Goal: Information Seeking & Learning: Learn about a topic

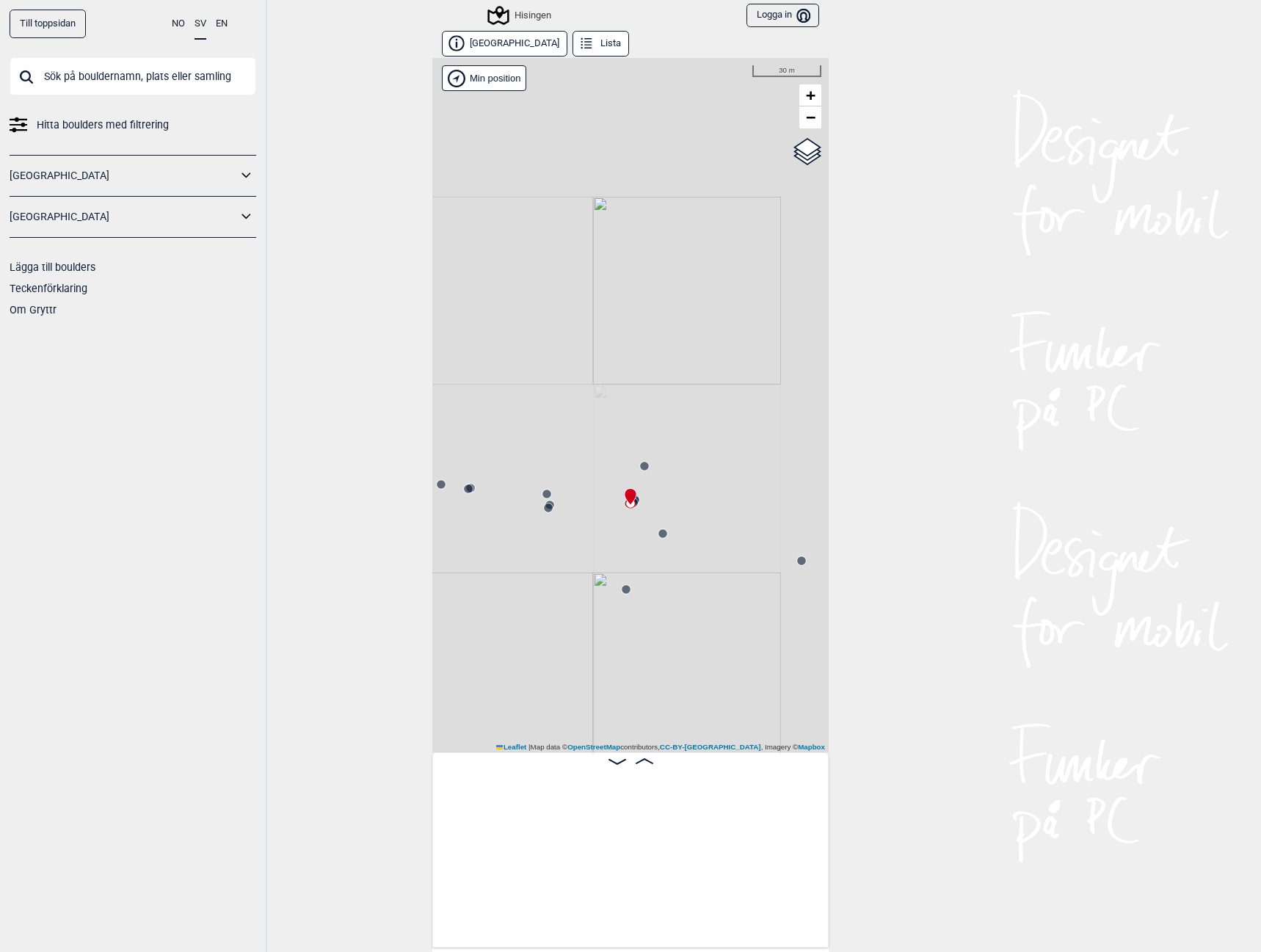
scroll to position [0, 1240]
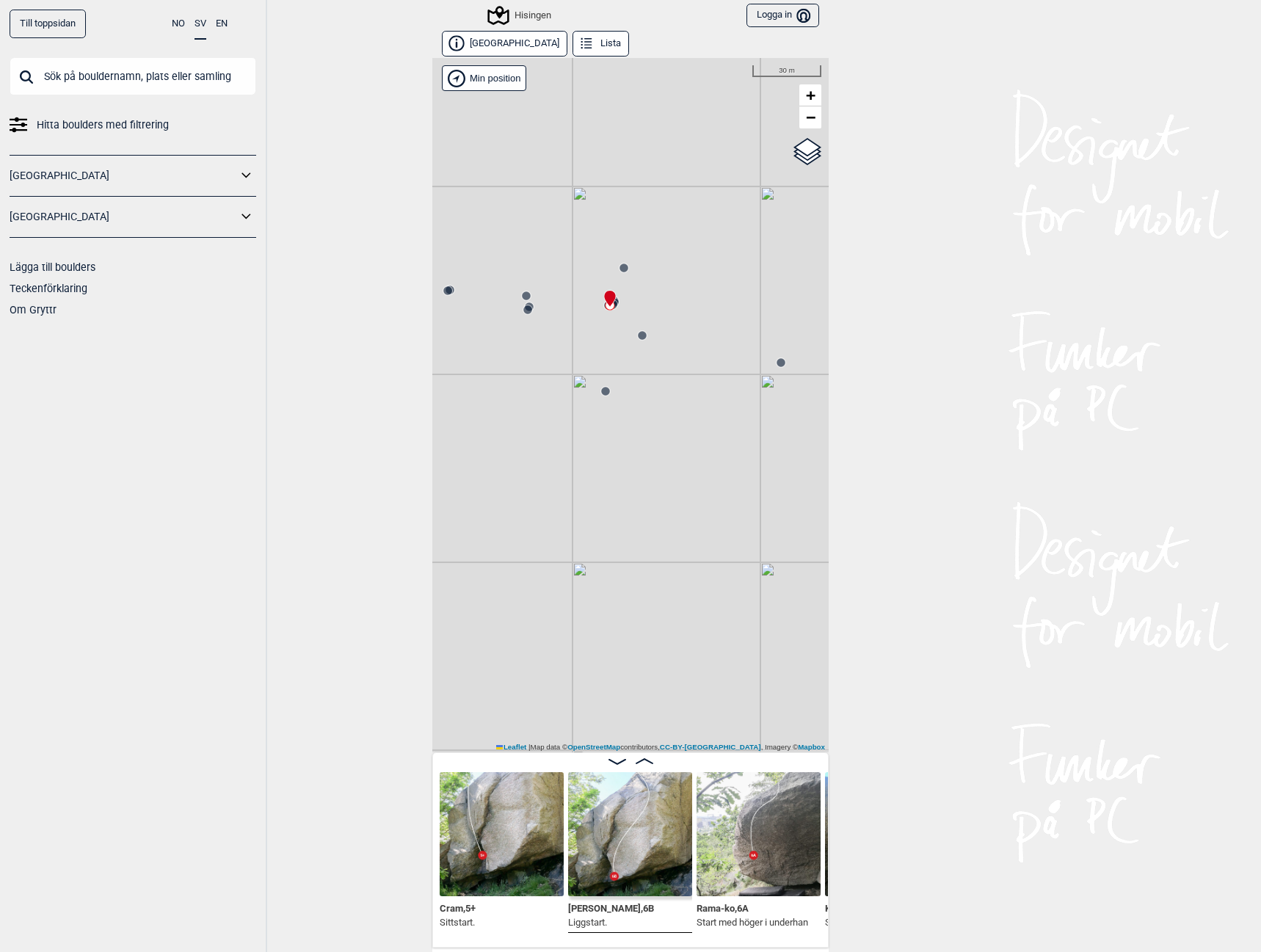
drag, startPoint x: 691, startPoint y: 498, endPoint x: 671, endPoint y: 300, distance: 199.0
click at [671, 300] on div "Hisingen Brukerens posisjon Min position 30 m + − OpenStreetMap Google satellit…" at bounding box center [630, 405] width 397 height 695
click at [776, 363] on circle at bounding box center [781, 363] width 9 height 9
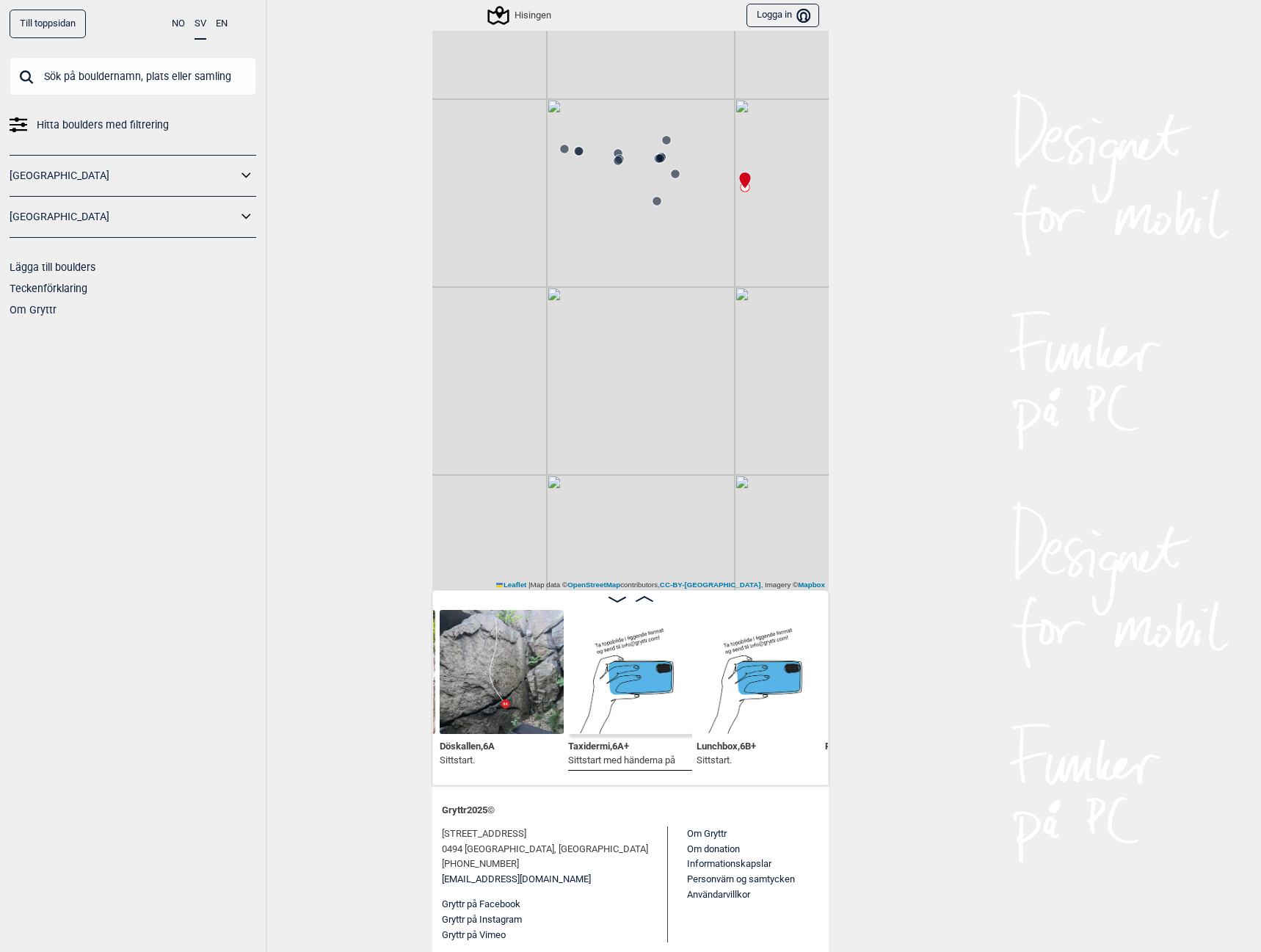
scroll to position [58, 0]
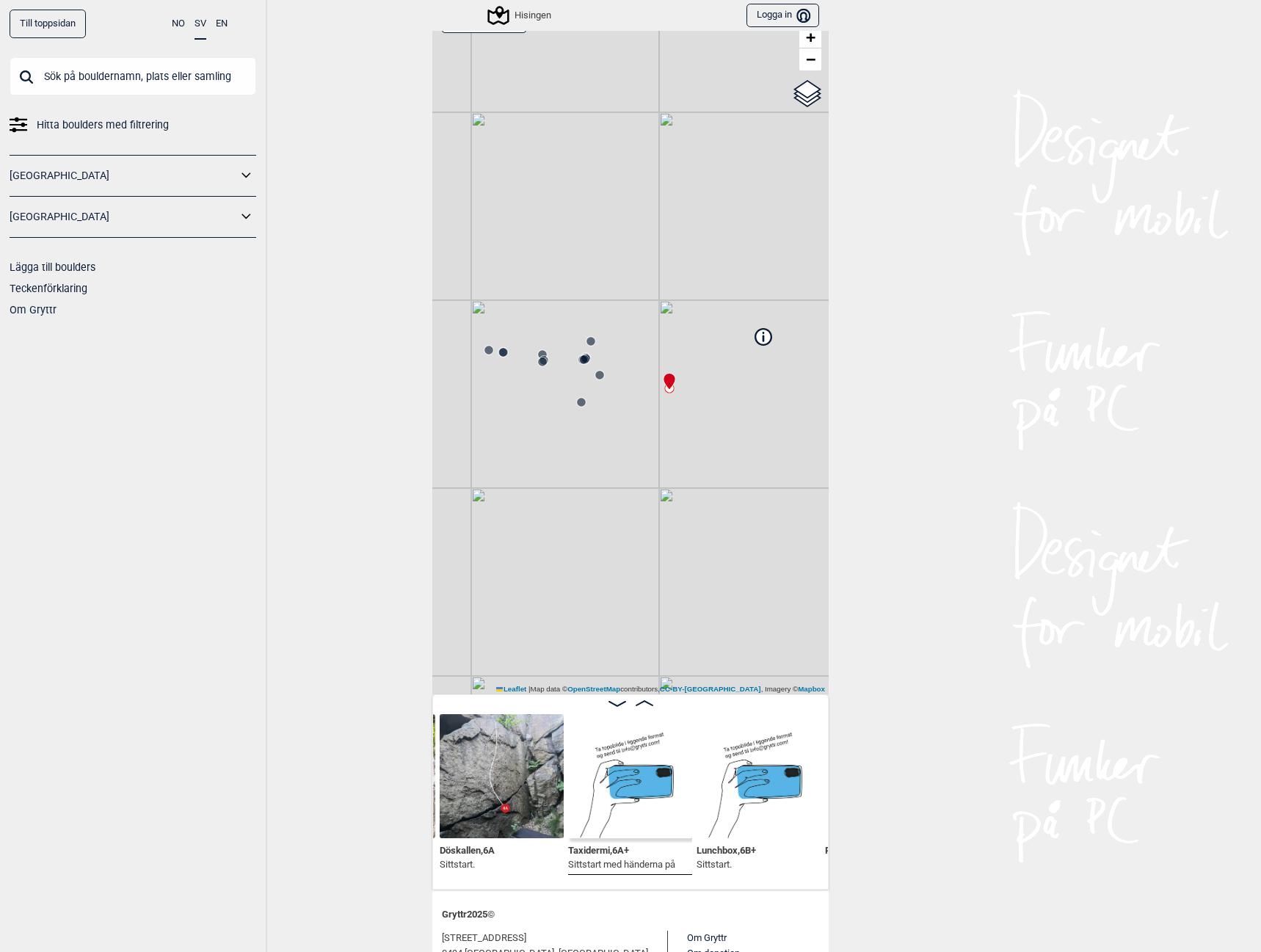
drag, startPoint x: 751, startPoint y: 303, endPoint x: 584, endPoint y: 440, distance: 216.0
click at [597, 444] on div "Hisingen Brukerens posisjon Min position 50 m + − OpenStreetMap Google satellit…" at bounding box center [630, 347] width 397 height 695
drag, startPoint x: 714, startPoint y: 402, endPoint x: 545, endPoint y: 349, distance: 177.1
click at [545, 349] on div "Hisingen Brukerens posisjon Min position 50 m + − OpenStreetMap Google satellit…" at bounding box center [630, 347] width 397 height 695
click at [742, 428] on circle at bounding box center [746, 427] width 9 height 9
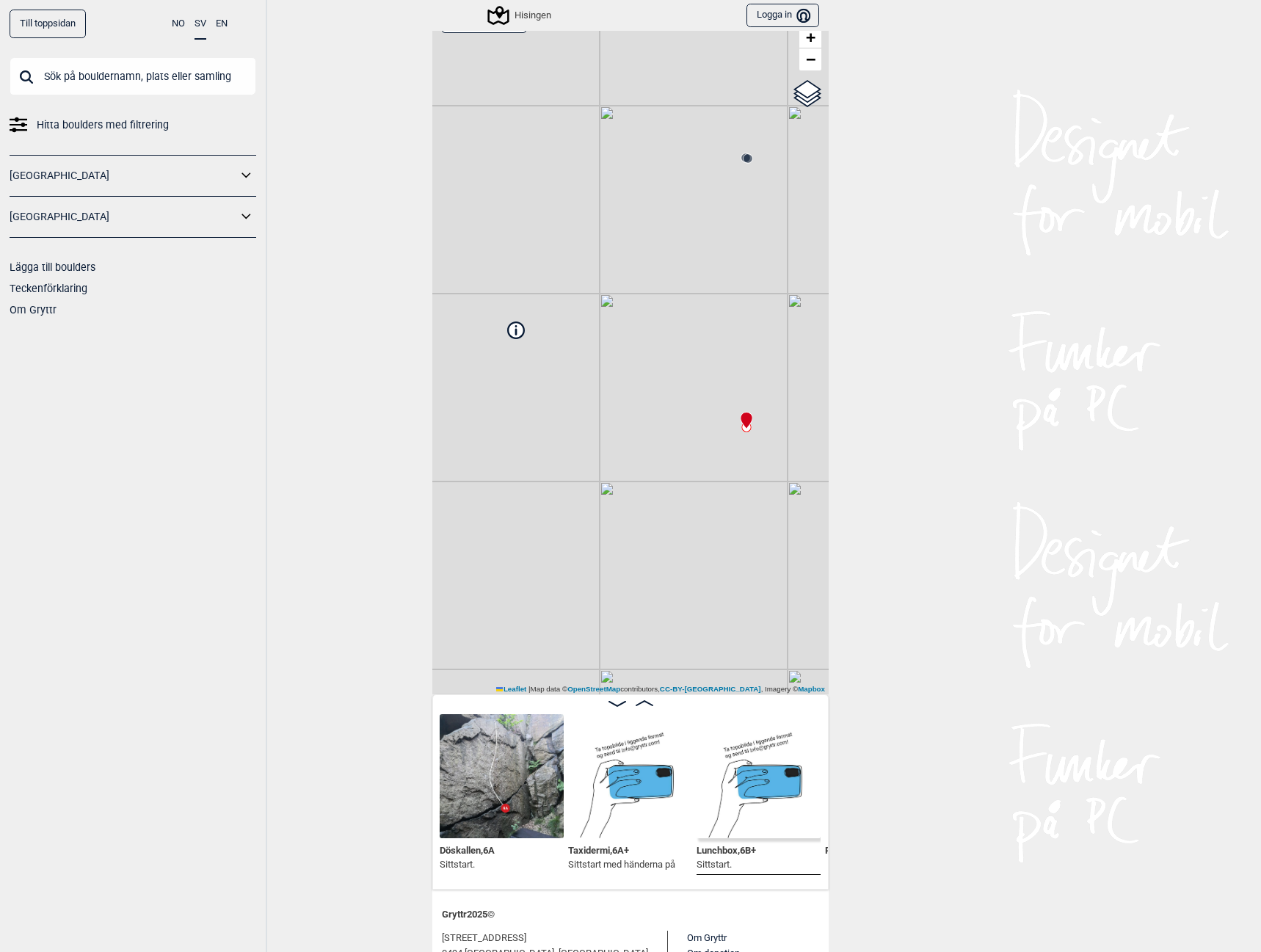
scroll to position [0, 2011]
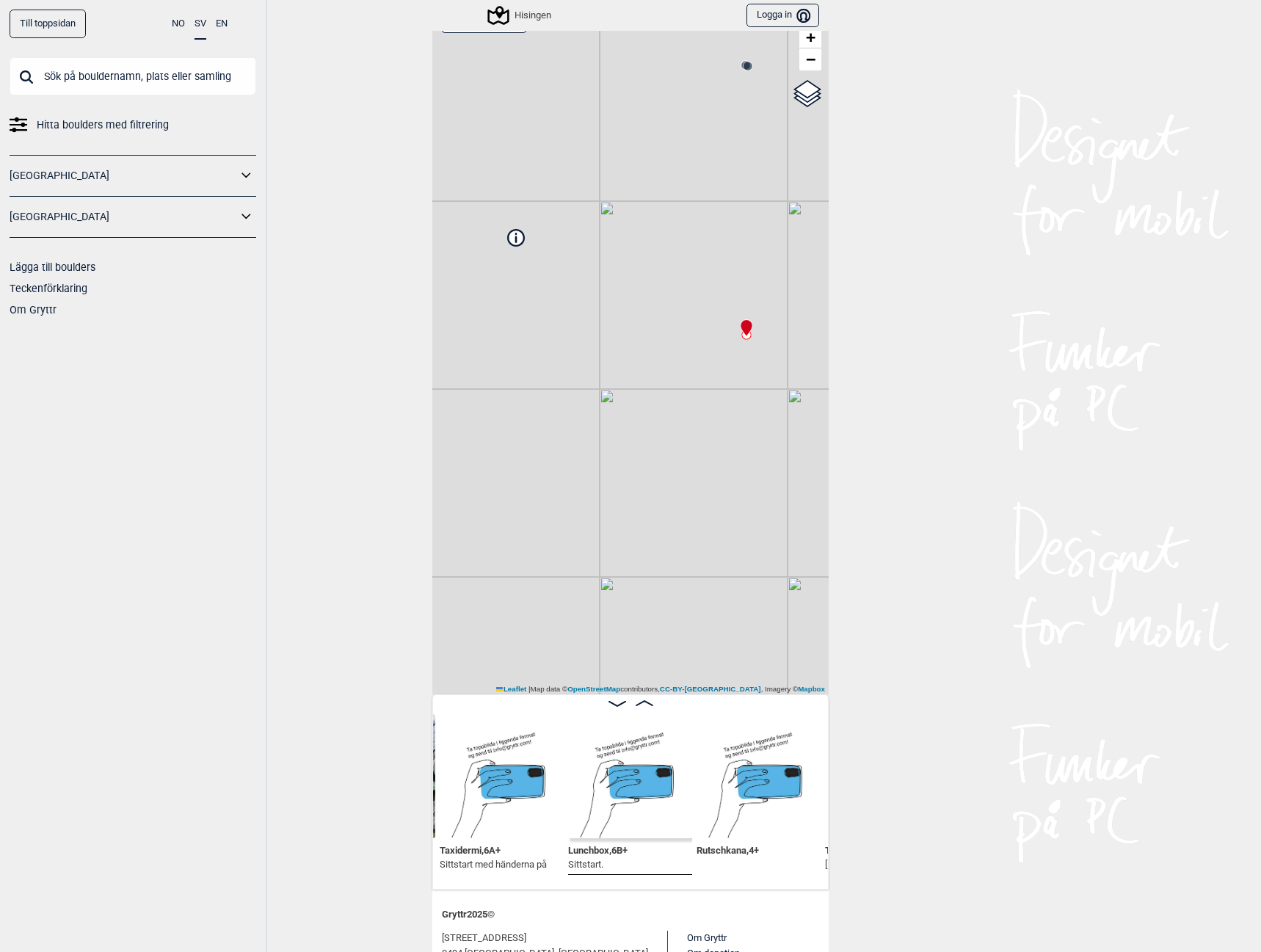
drag, startPoint x: 724, startPoint y: 497, endPoint x: 724, endPoint y: 405, distance: 92.0
click at [724, 405] on div "Hisingen Brukerens posisjon Min position 50 m + − OpenStreetMap Google satellit…" at bounding box center [630, 347] width 397 height 695
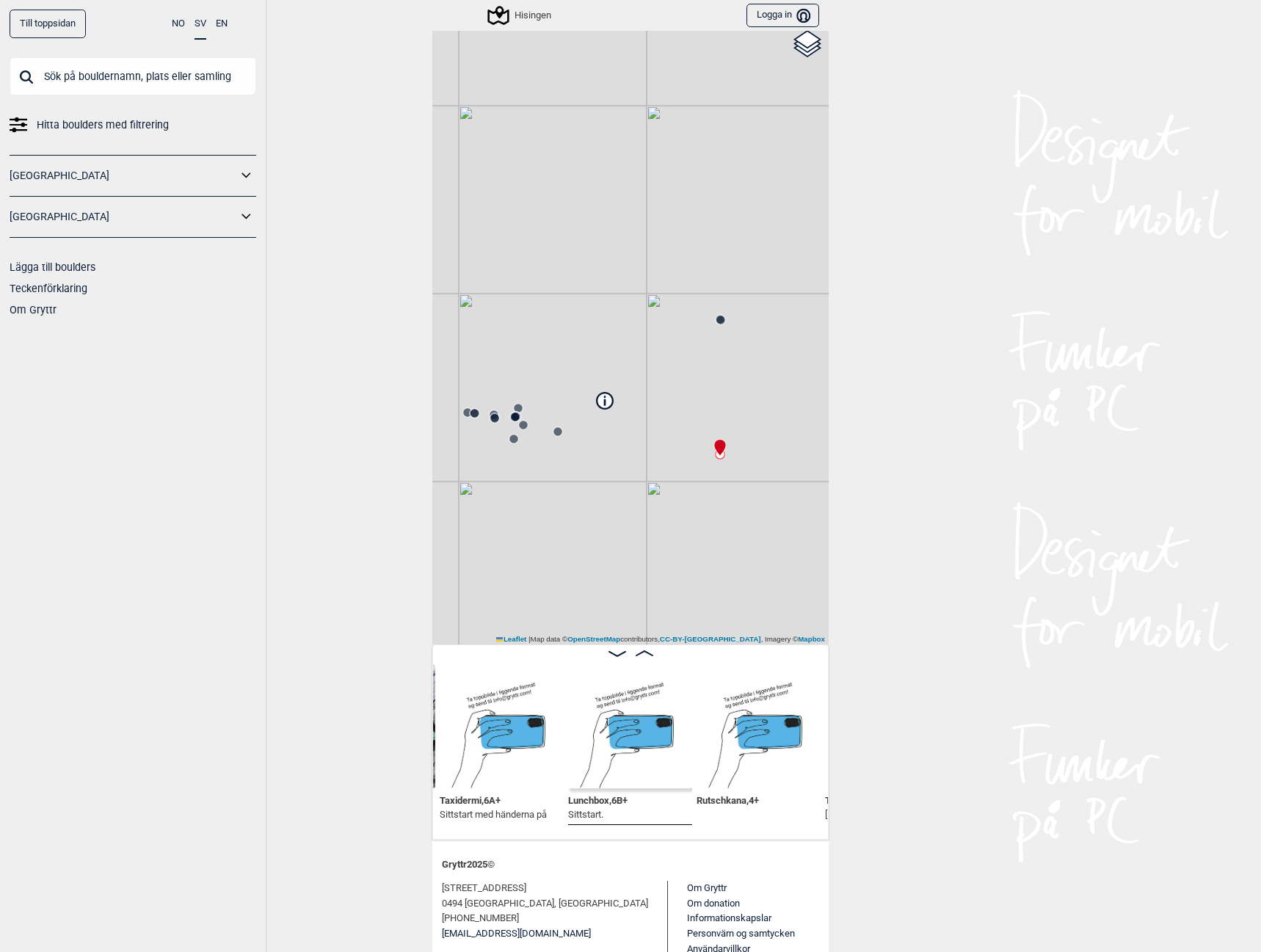
scroll to position [132, 0]
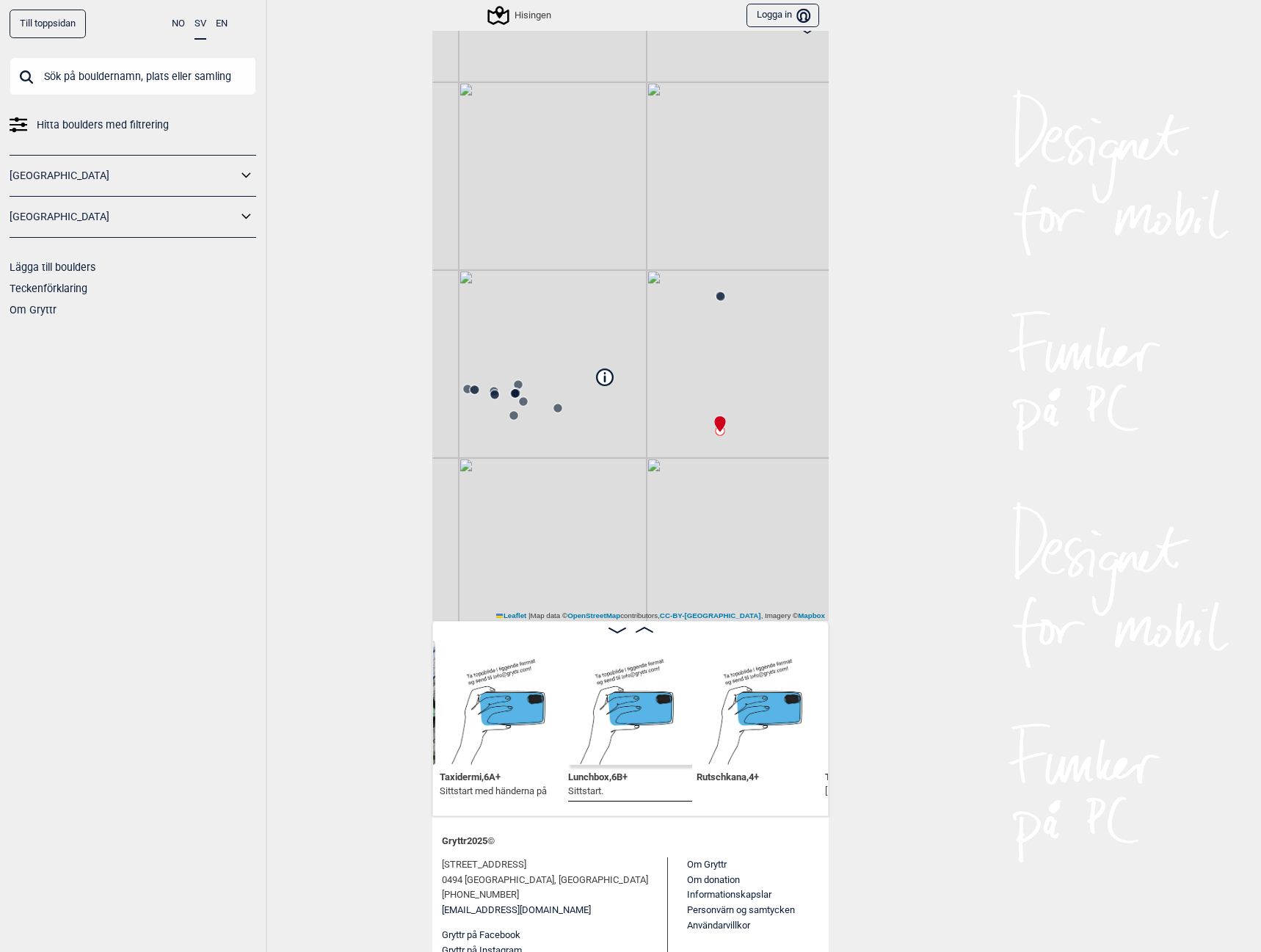
click at [716, 296] on circle at bounding box center [721, 297] width 9 height 9
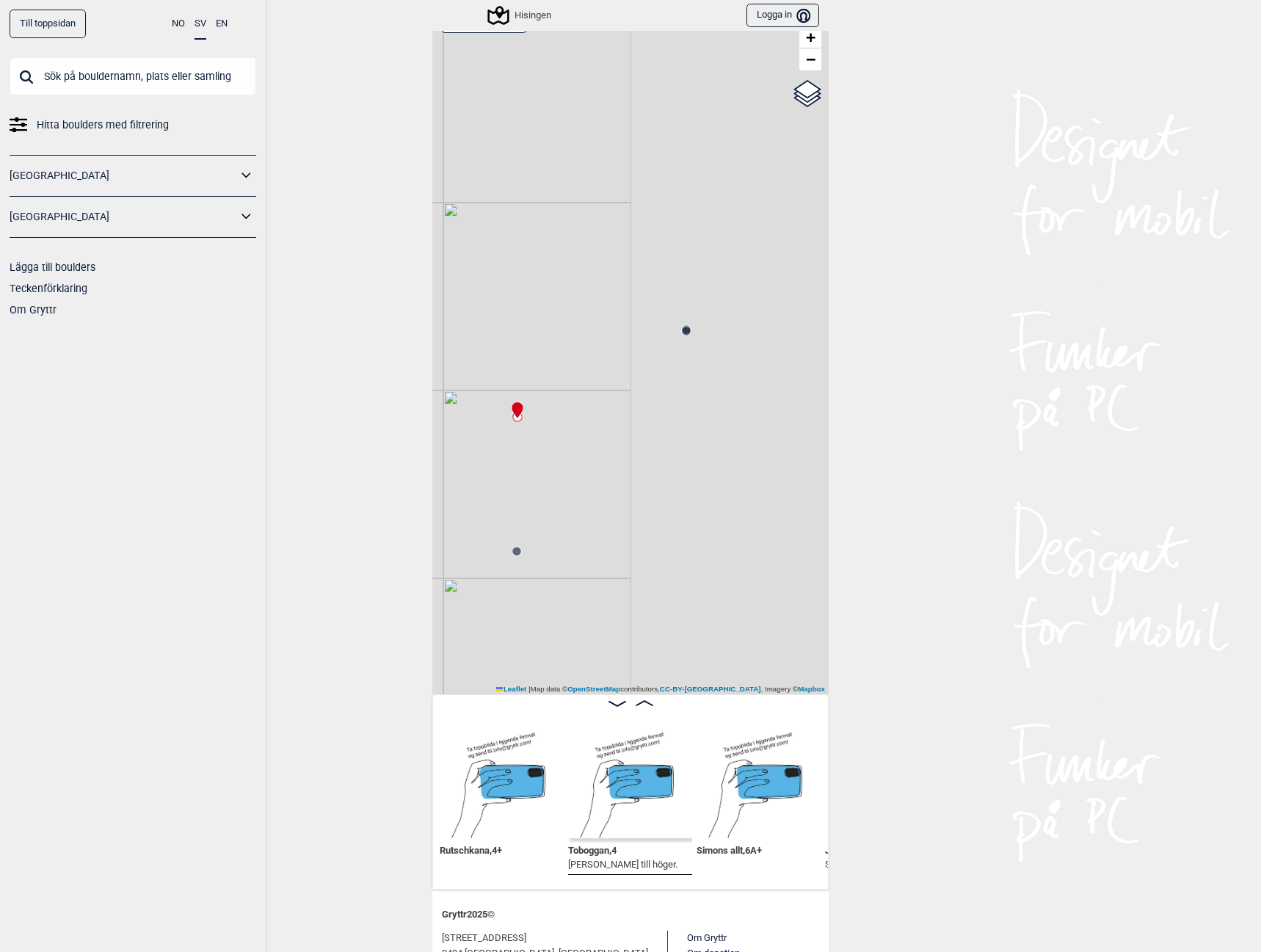
drag, startPoint x: 723, startPoint y: 443, endPoint x: 520, endPoint y: 491, distance: 208.6
click at [520, 491] on div "Hisingen Brukerens posisjon Min position 100 m + − OpenStreetMap Google satelli…" at bounding box center [630, 347] width 397 height 695
click at [684, 333] on circle at bounding box center [686, 331] width 9 height 9
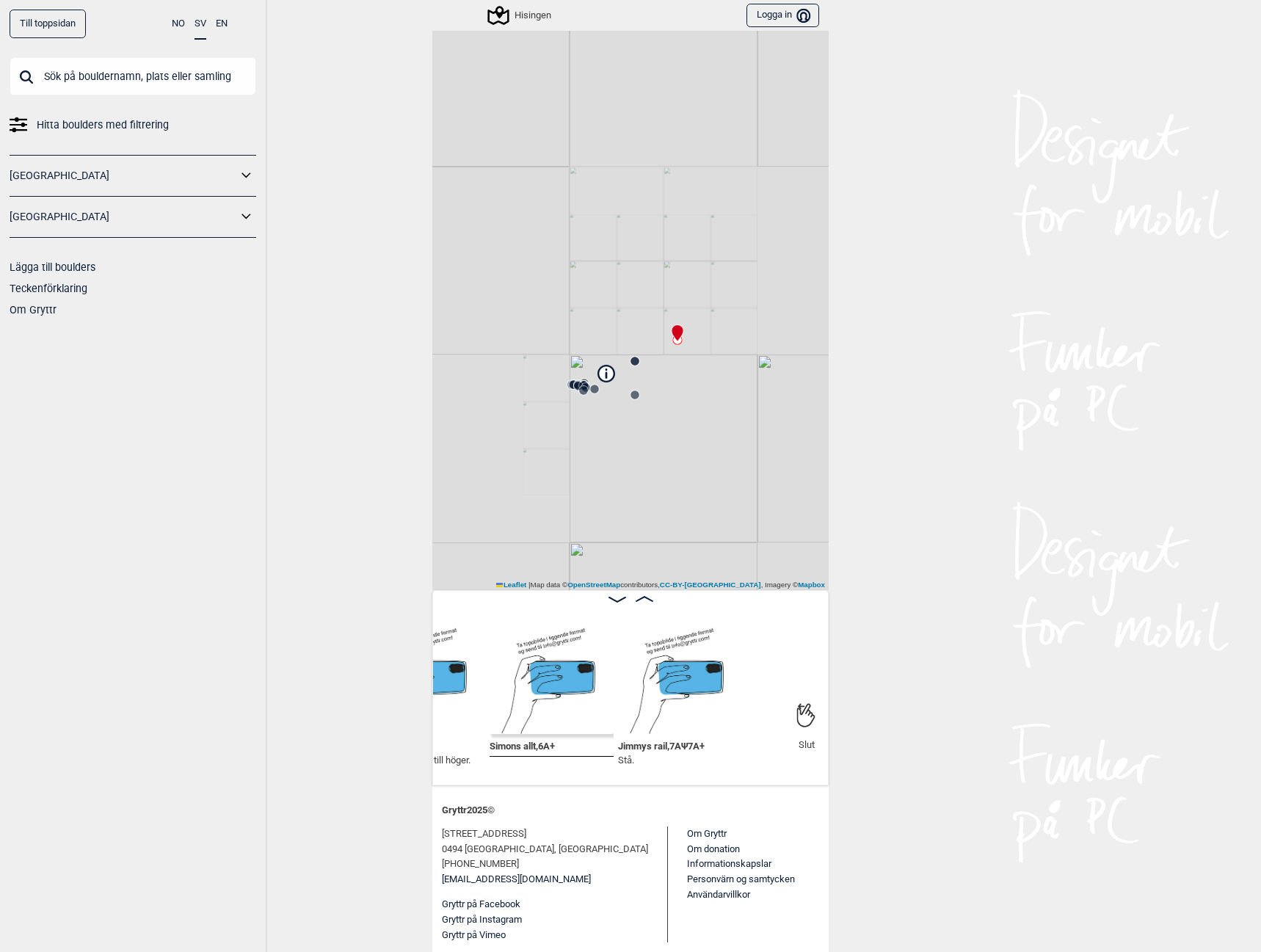
scroll to position [58, 0]
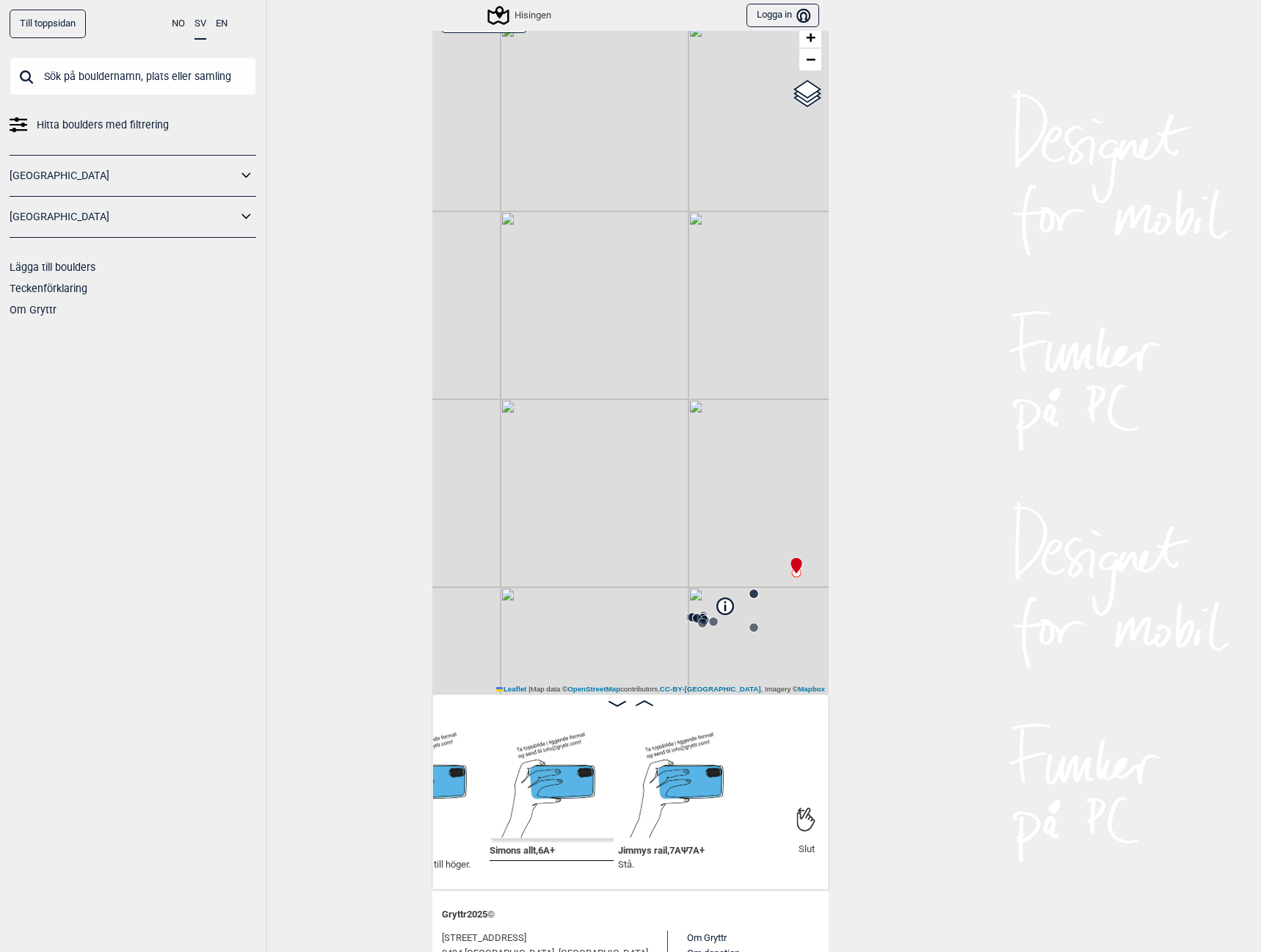
drag, startPoint x: 588, startPoint y: 427, endPoint x: 705, endPoint y: 559, distance: 176.4
click at [705, 559] on div "Hisingen Brukerens posisjon Min position 500 m + − OpenStreetMap Google satelli…" at bounding box center [630, 347] width 397 height 695
click at [535, 17] on div "Hisingen" at bounding box center [521, 15] width 62 height 17
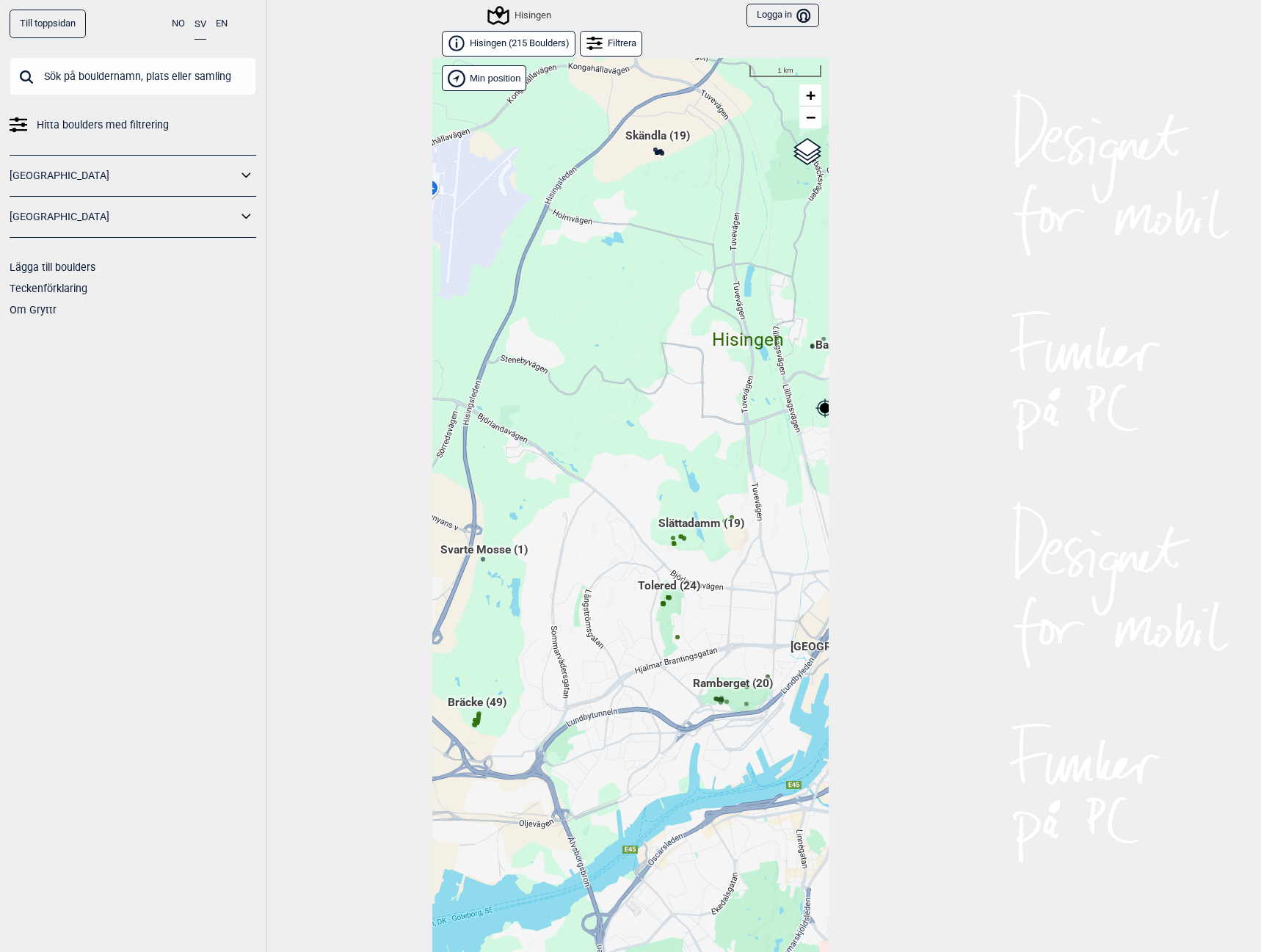
click at [664, 587] on div "Hallingdal Gol [PERSON_NAME] Kolomoen [GEOGRAPHIC_DATA] [GEOGRAPHIC_DATA] [GEOG…" at bounding box center [630, 516] width 397 height 917
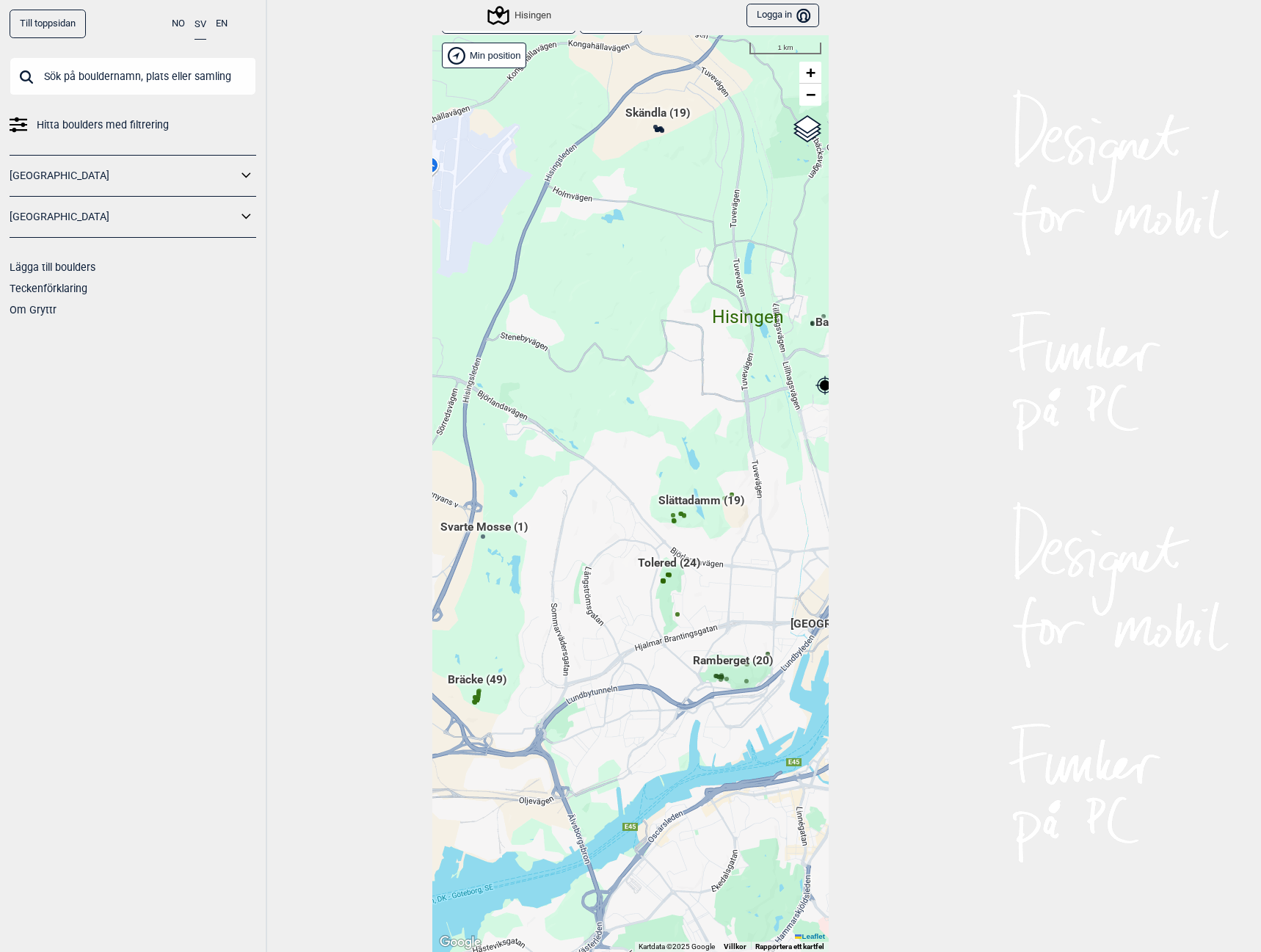
click at [665, 561] on span "Tolered (24)" at bounding box center [669, 568] width 62 height 28
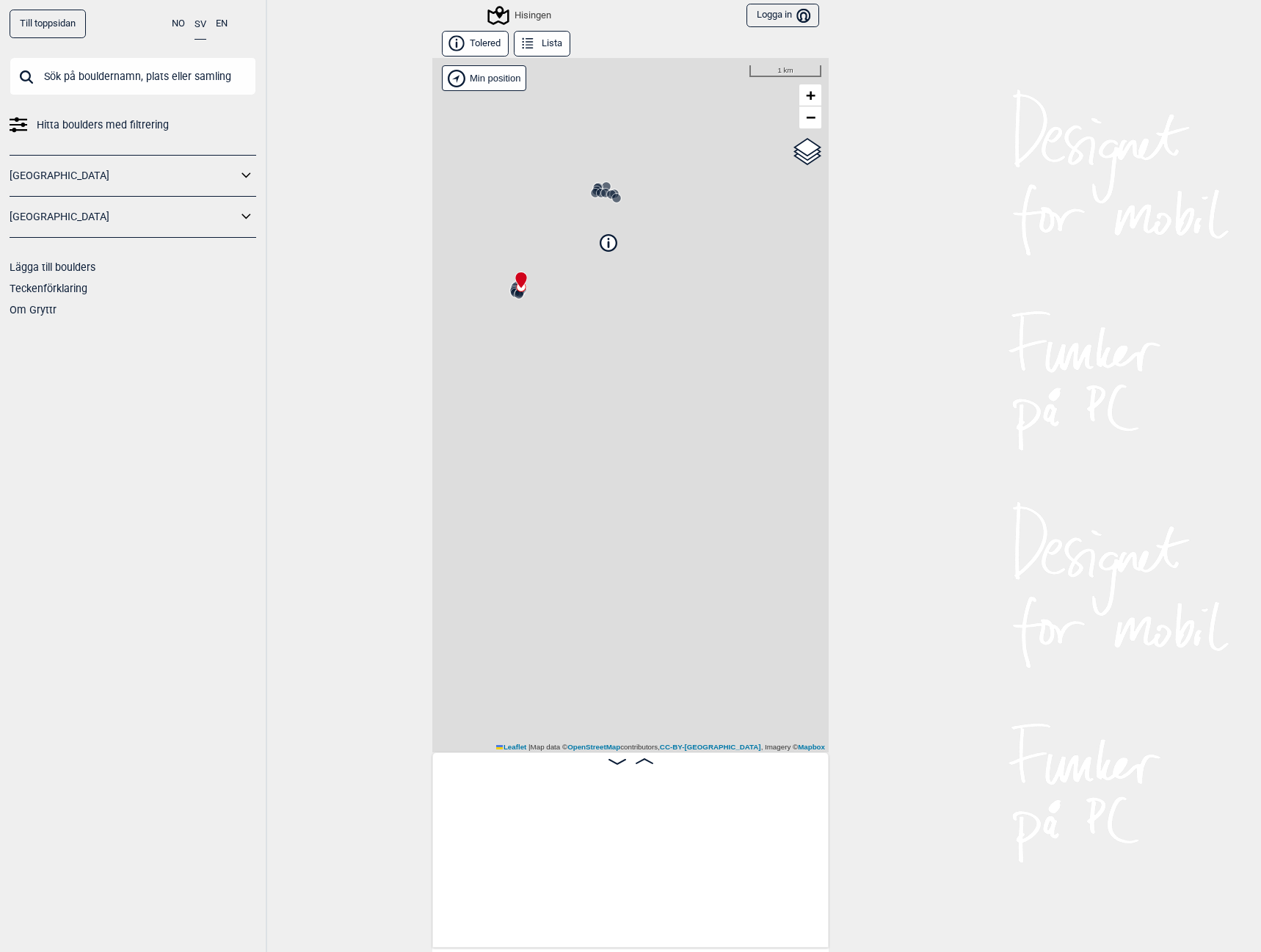
scroll to position [0, 115]
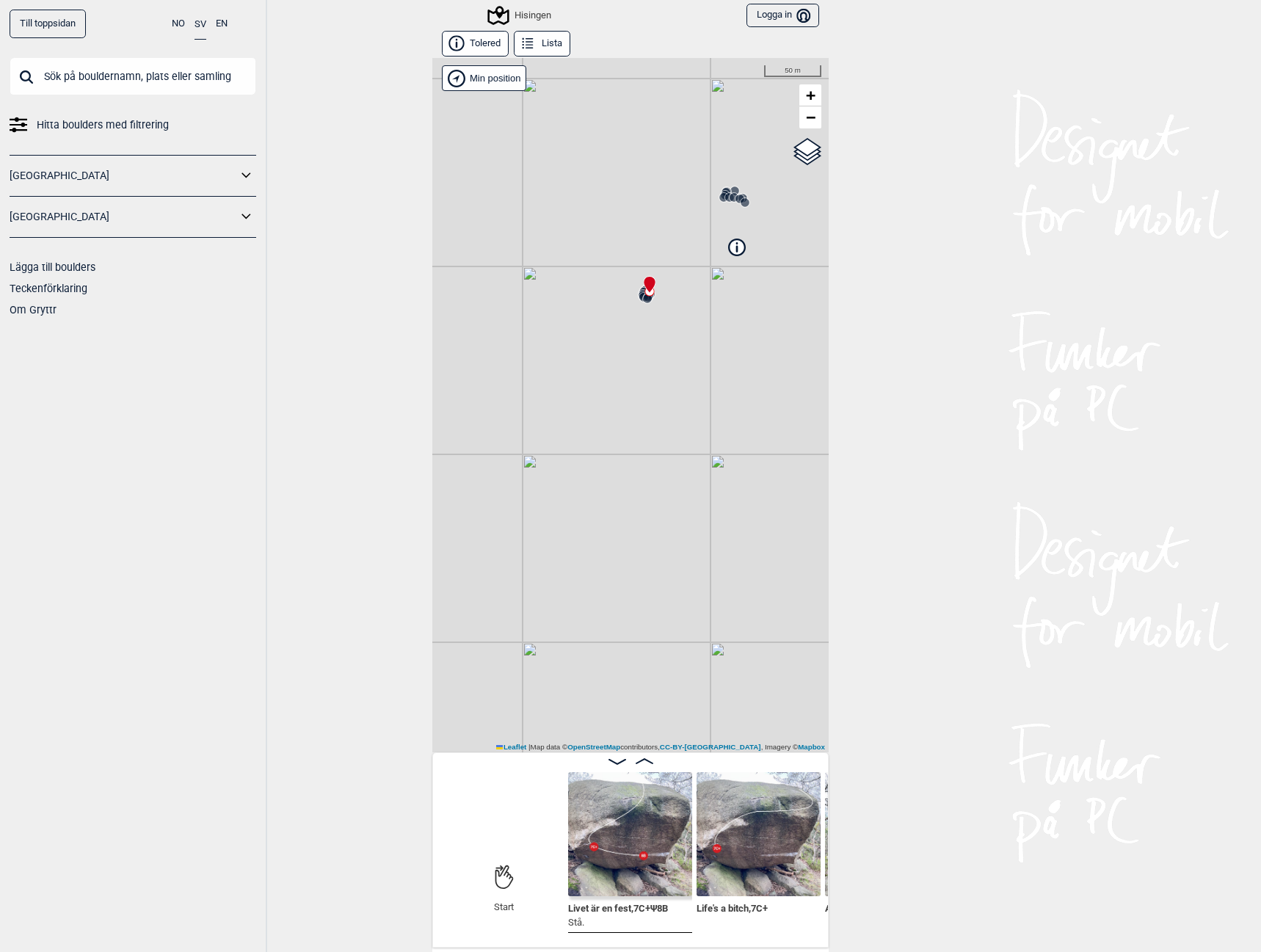
drag, startPoint x: 548, startPoint y: 414, endPoint x: 676, endPoint y: 418, distance: 128.1
click at [676, 418] on div "Hisingen Brukerens posisjon Min position 50 m + − OpenStreetMap Google satellit…" at bounding box center [630, 405] width 397 height 695
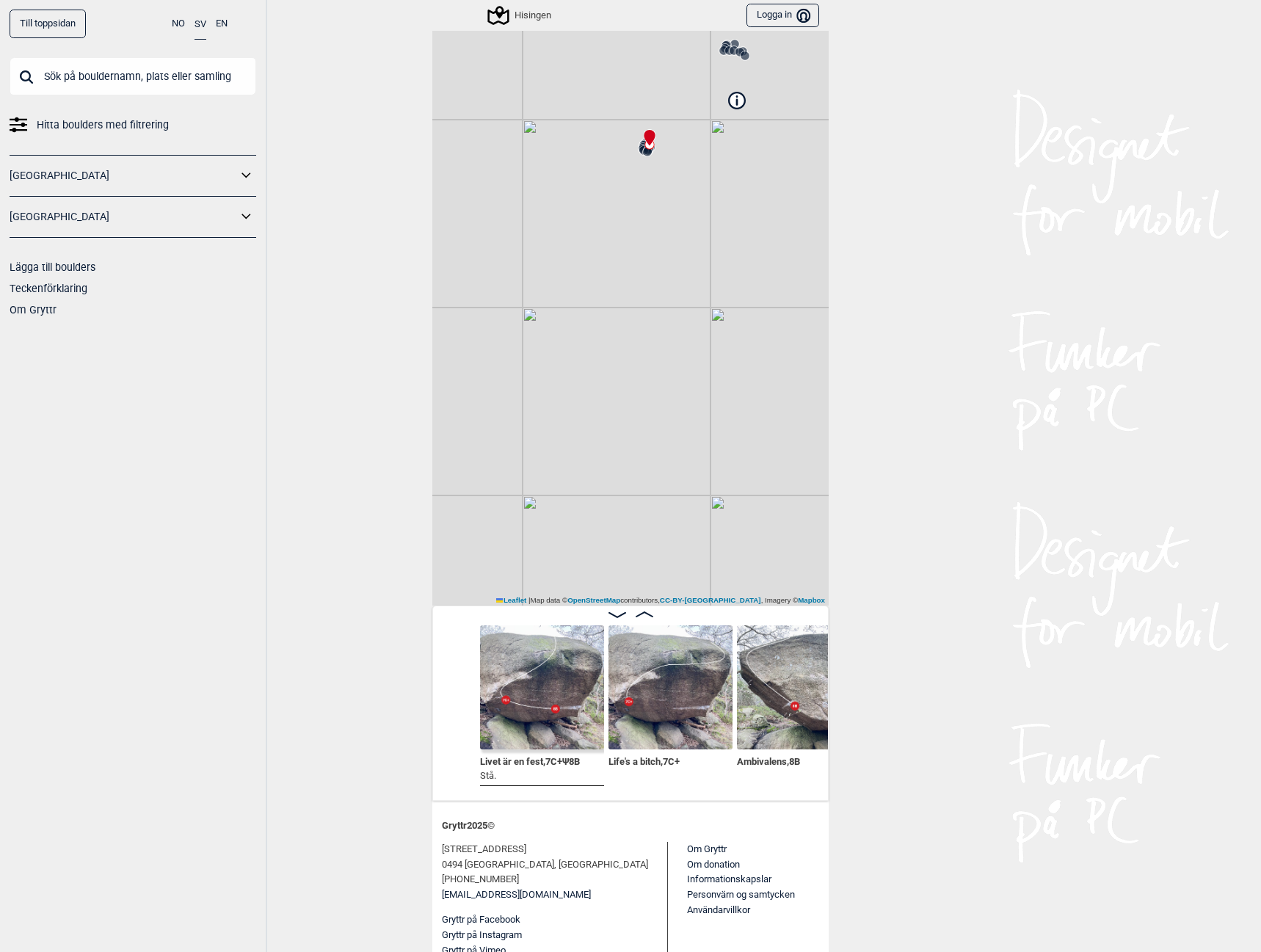
scroll to position [0, 232]
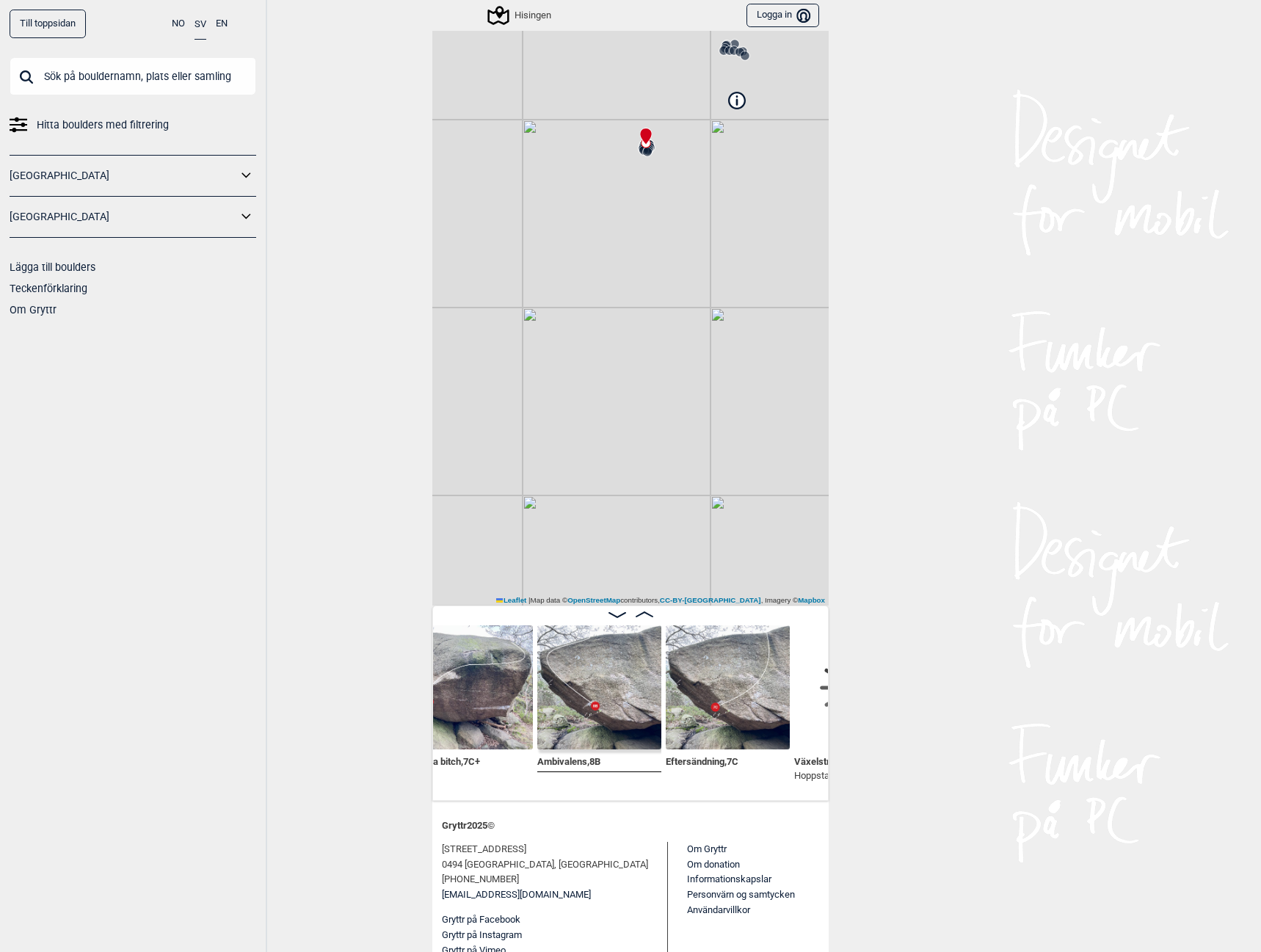
scroll to position [0, 415]
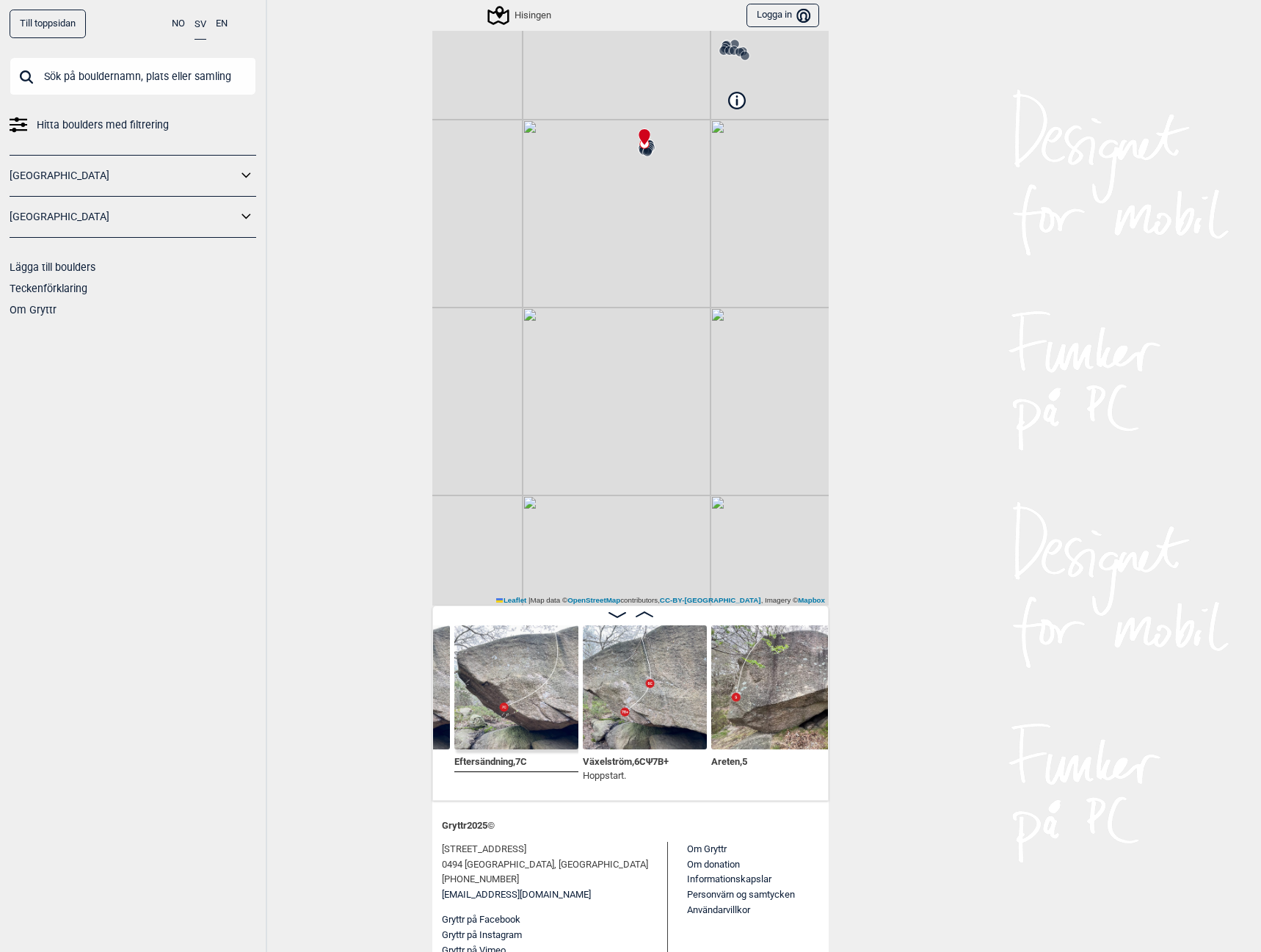
scroll to position [0, 697]
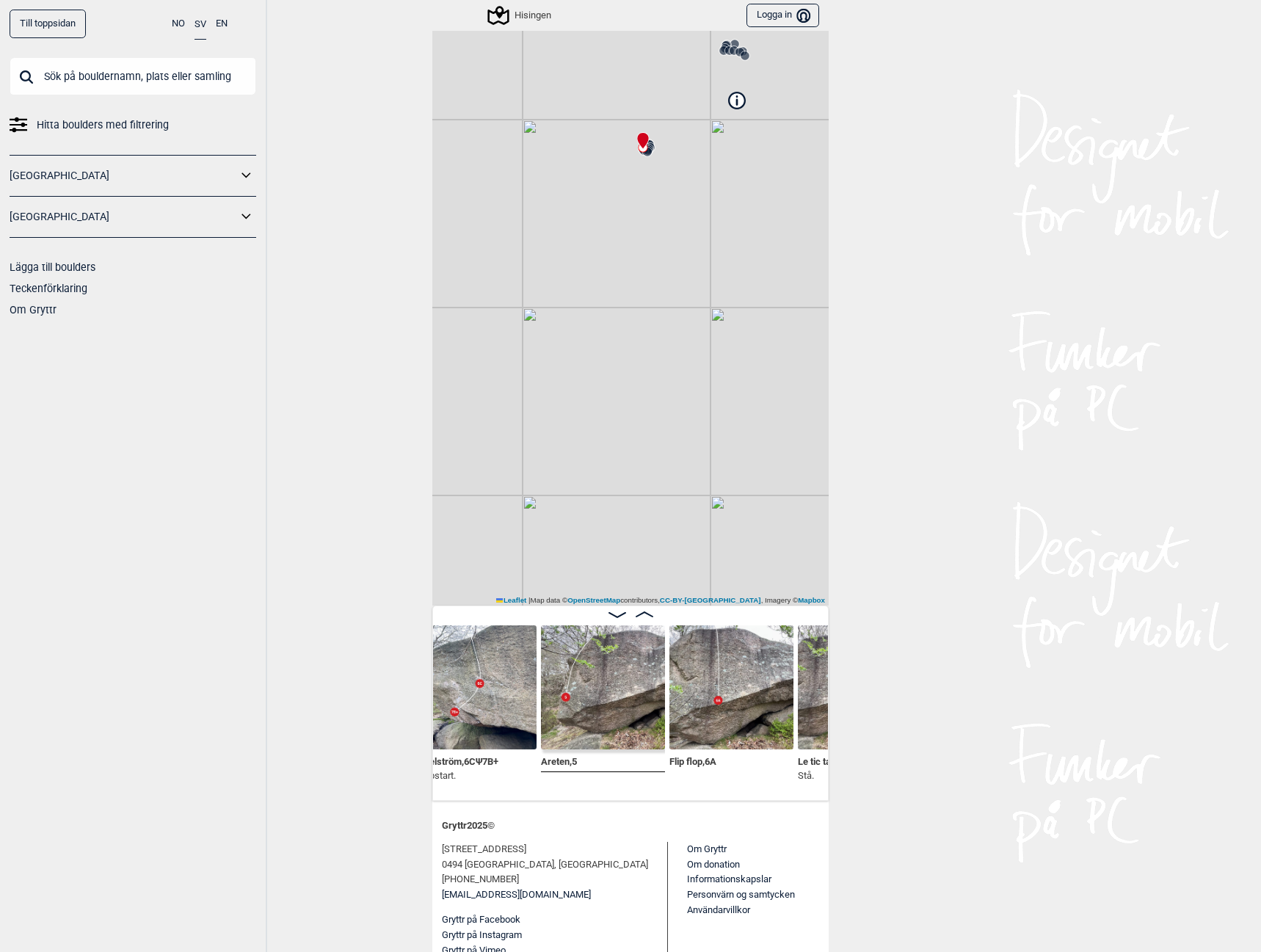
scroll to position [0, 925]
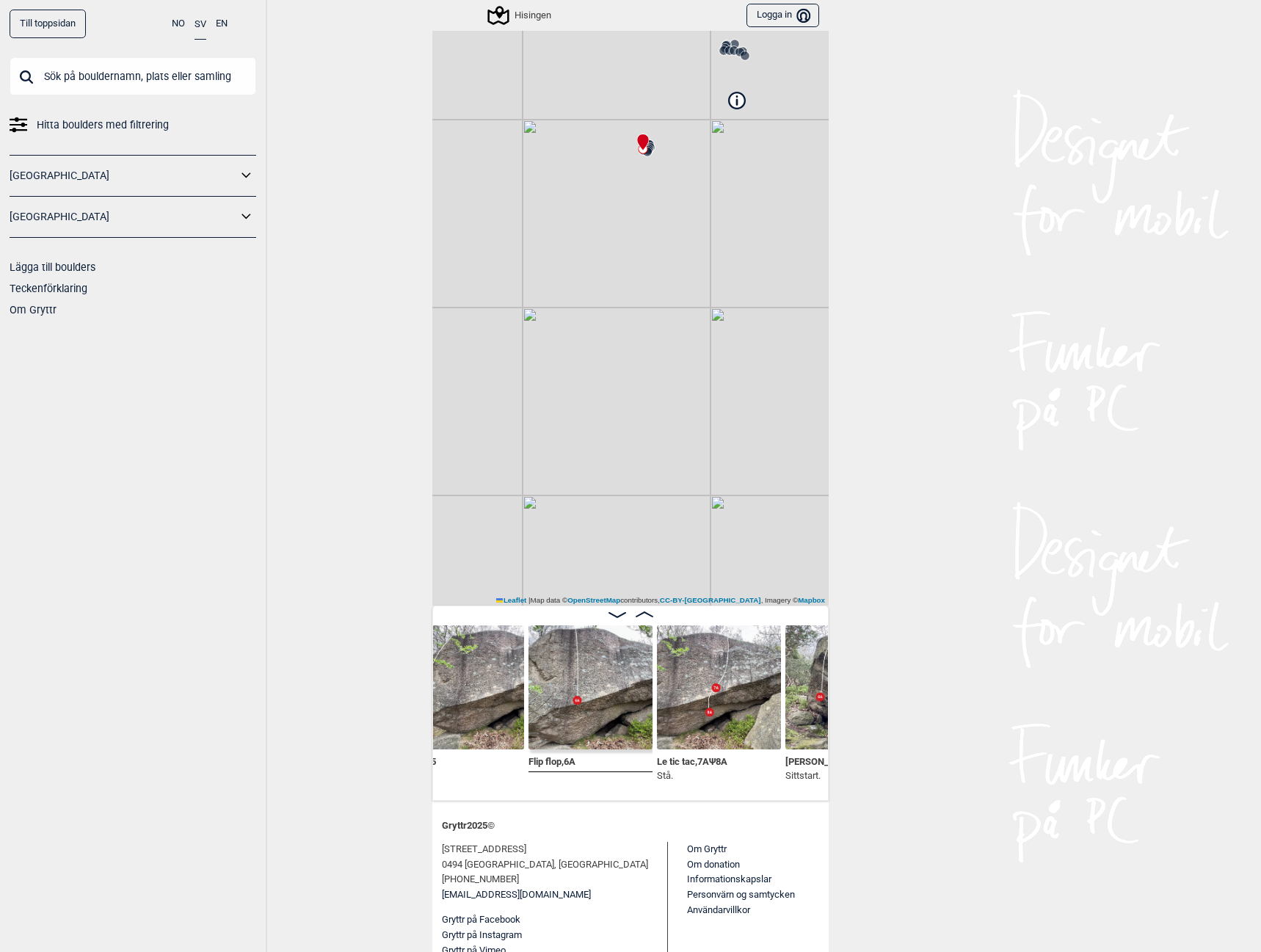
drag, startPoint x: 812, startPoint y: 784, endPoint x: 1010, endPoint y: 812, distance: 200.0
click at [1010, 812] on div "Till toppsidan NO SV EN Hitta boulders med filtrering [GEOGRAPHIC_DATA] [GEOGRA…" at bounding box center [630, 476] width 1261 height 952
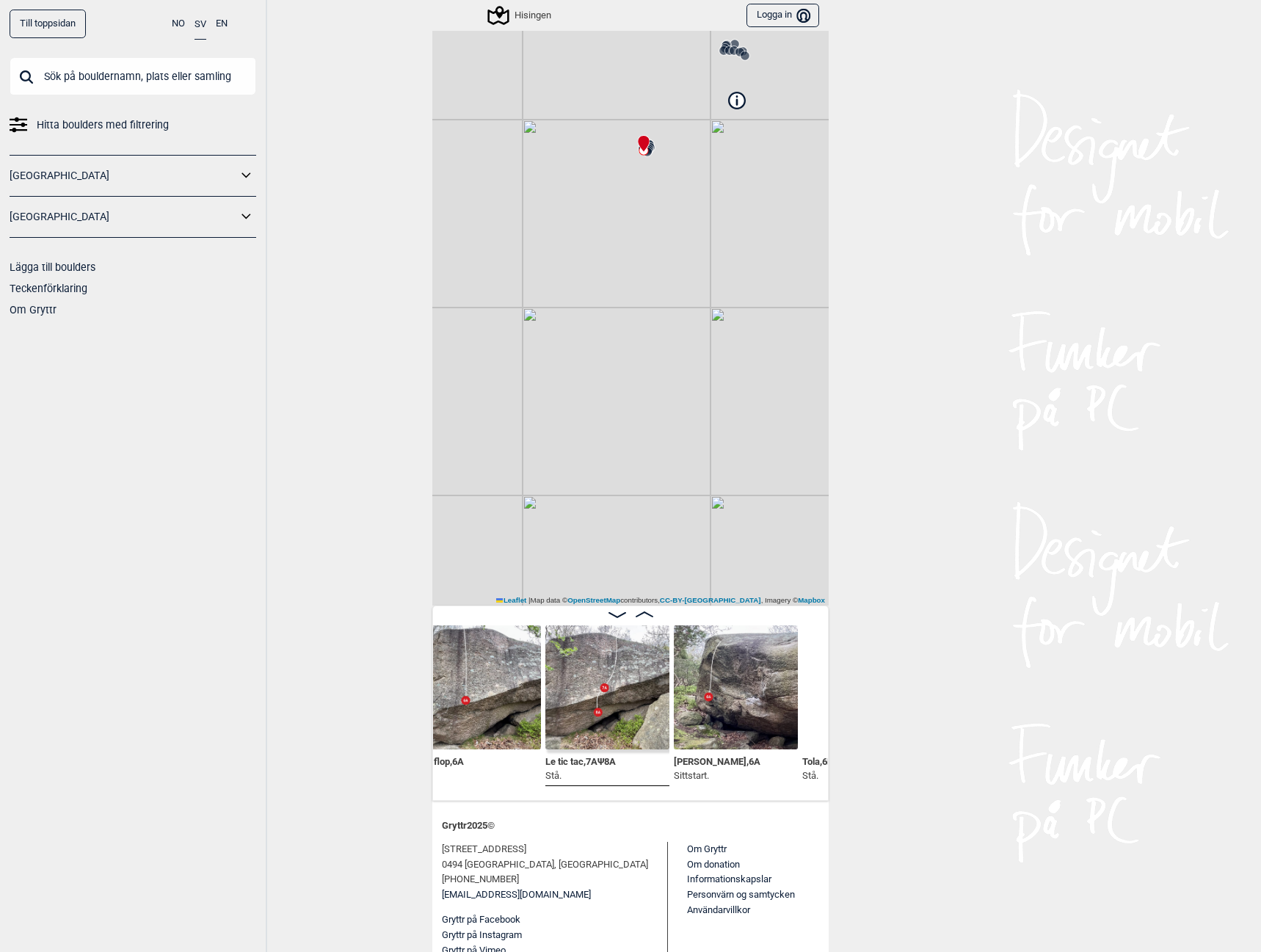
scroll to position [0, 1084]
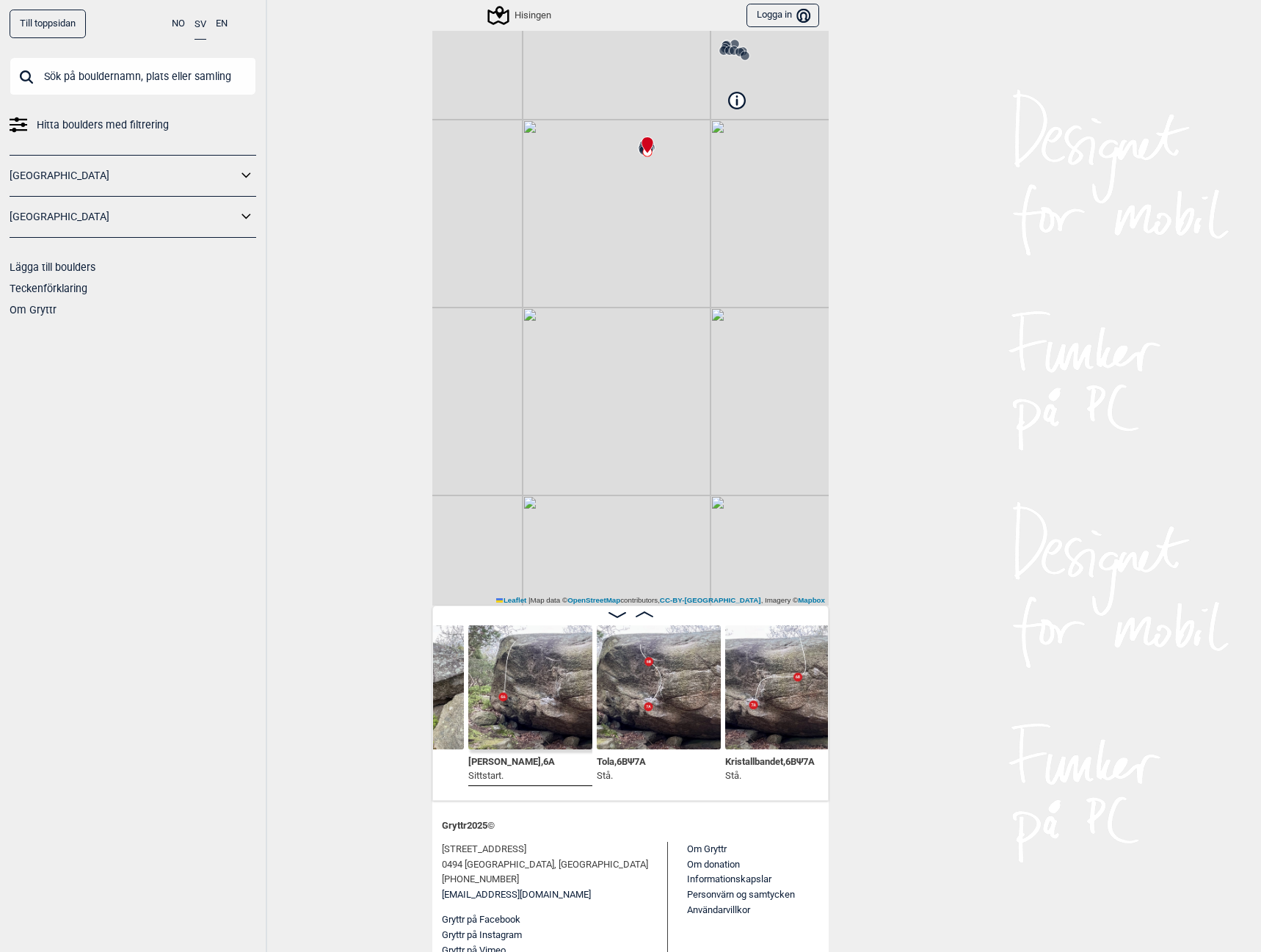
scroll to position [0, 1313]
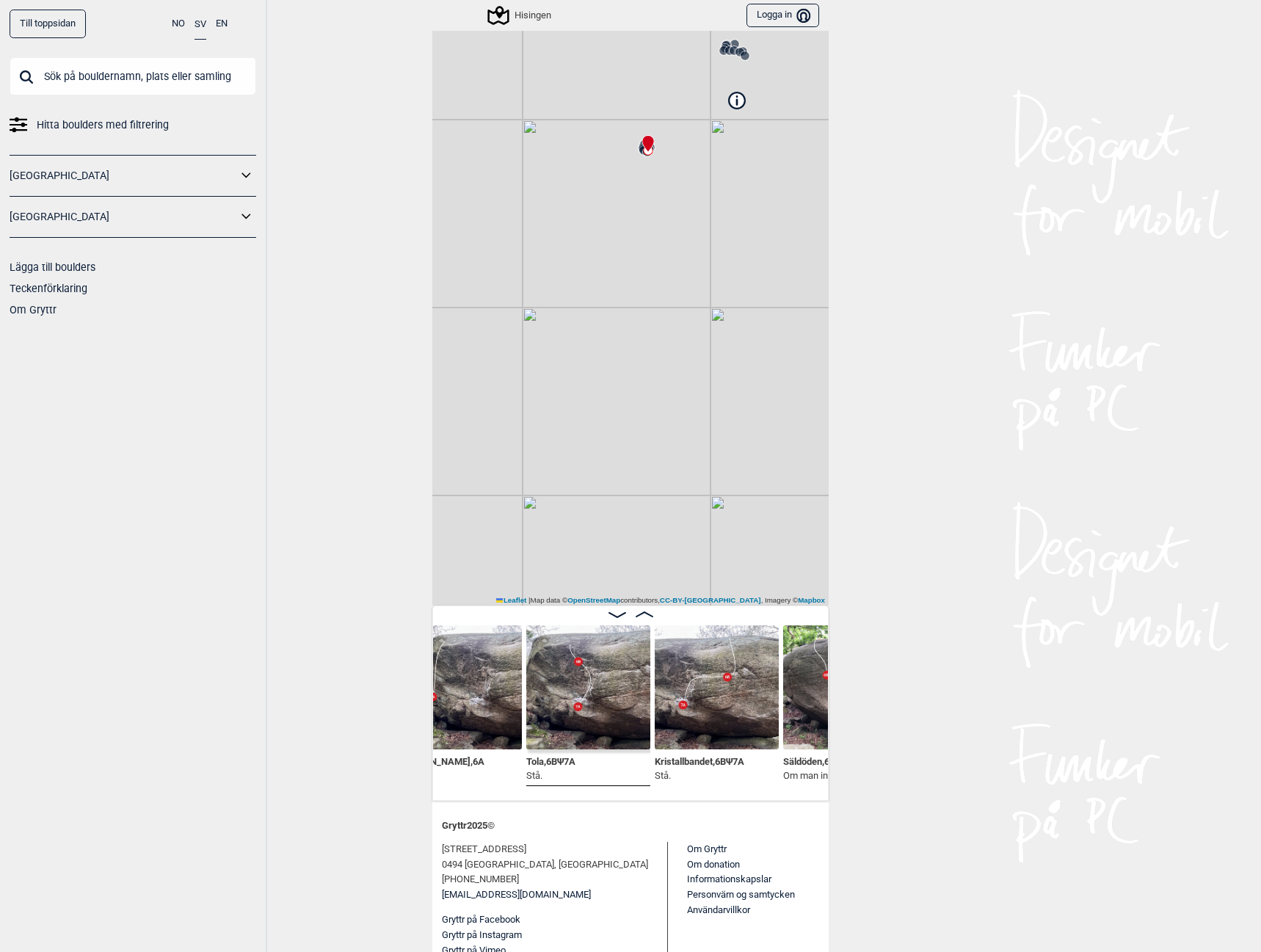
click at [734, 102] on div "Hisingen Brukerens posisjon Min position 50 m + − OpenStreetMap Google satellit…" at bounding box center [630, 258] width 397 height 695
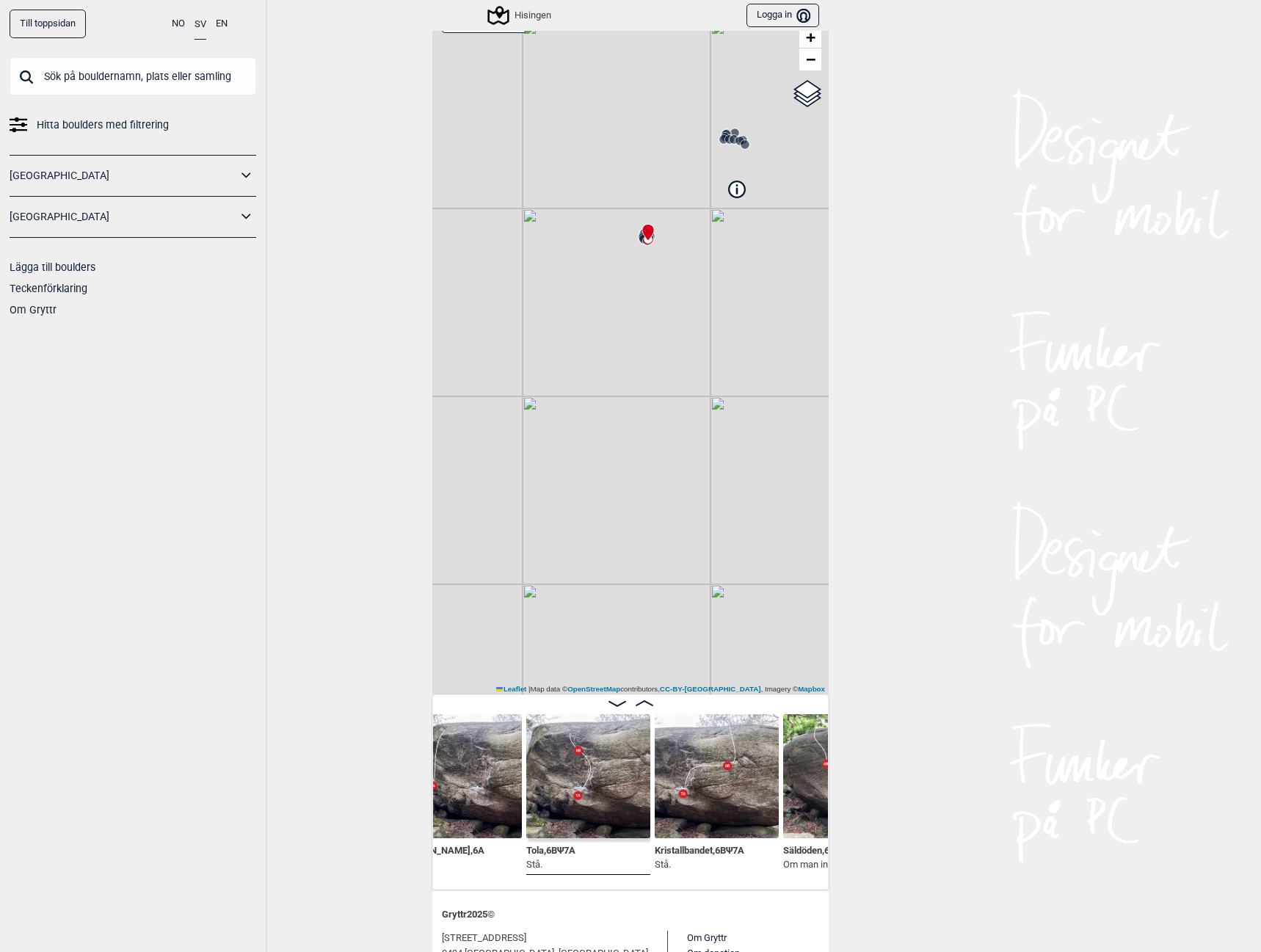
click at [736, 187] on icon at bounding box center [737, 188] width 16 height 16
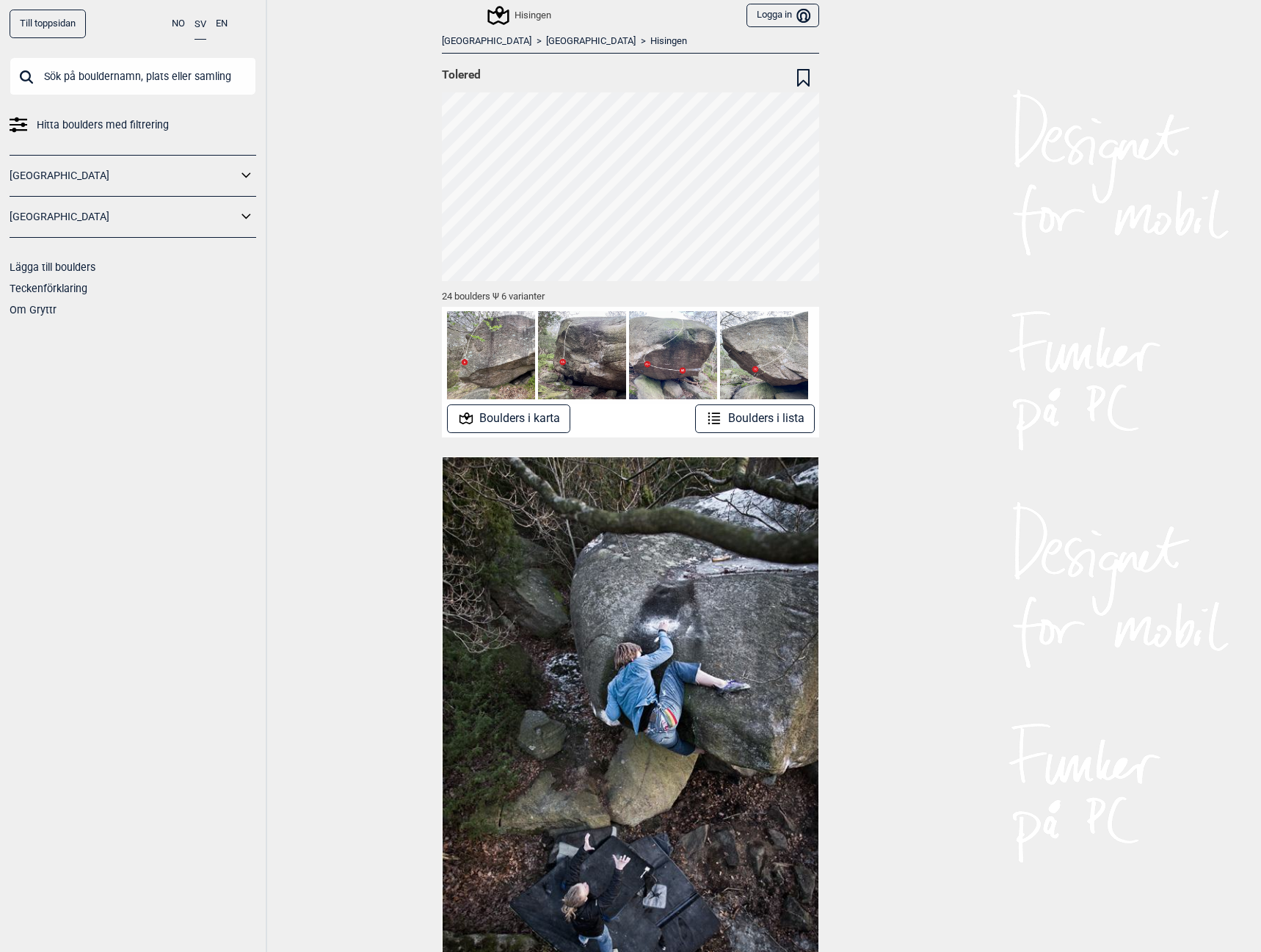
click at [532, 17] on div "Hisingen" at bounding box center [521, 15] width 62 height 17
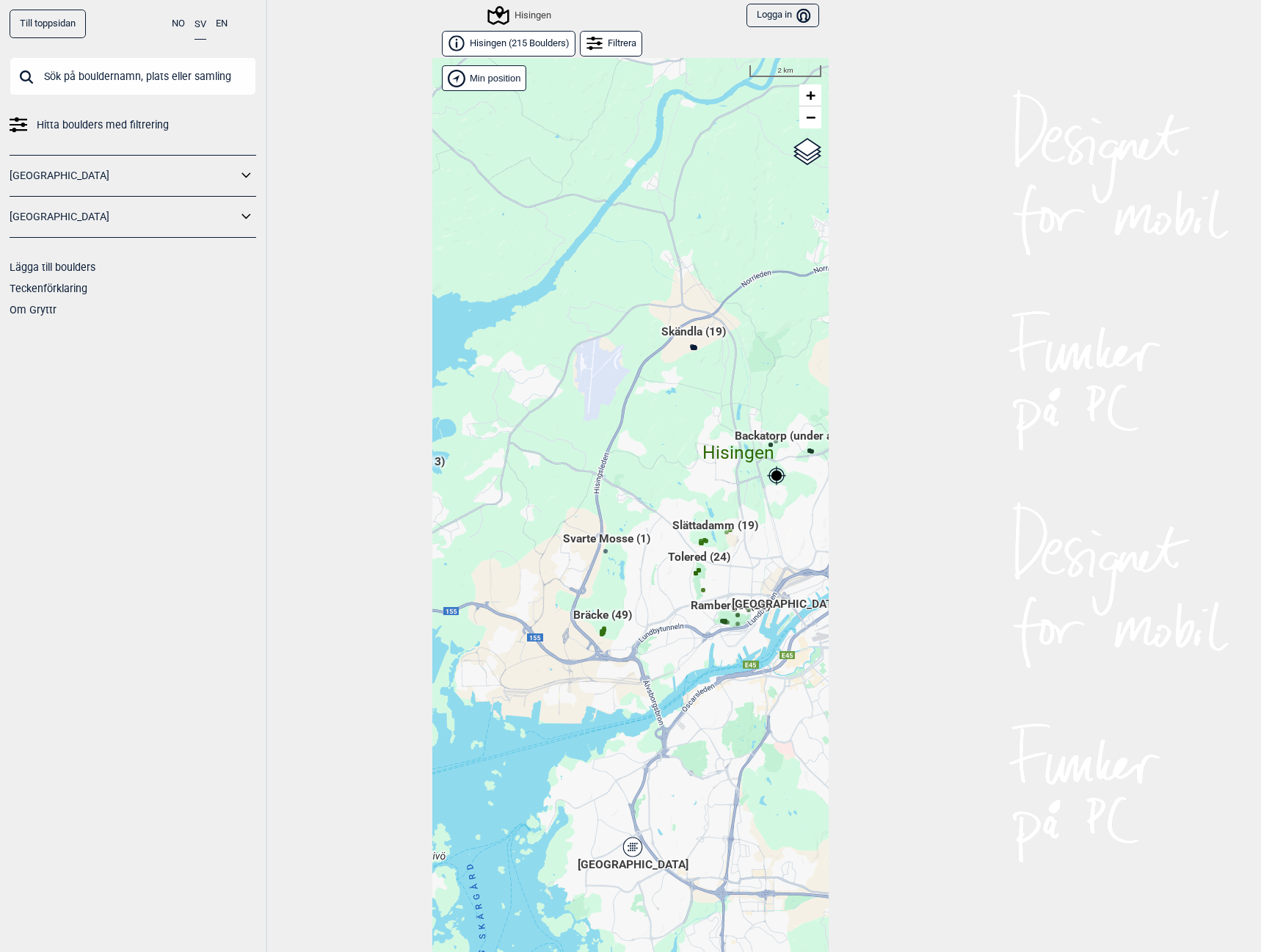
click at [691, 556] on div "Hallingdal Gol [PERSON_NAME] Kolomoen [GEOGRAPHIC_DATA] [GEOGRAPHIC_DATA] [GEOG…" at bounding box center [630, 516] width 397 height 917
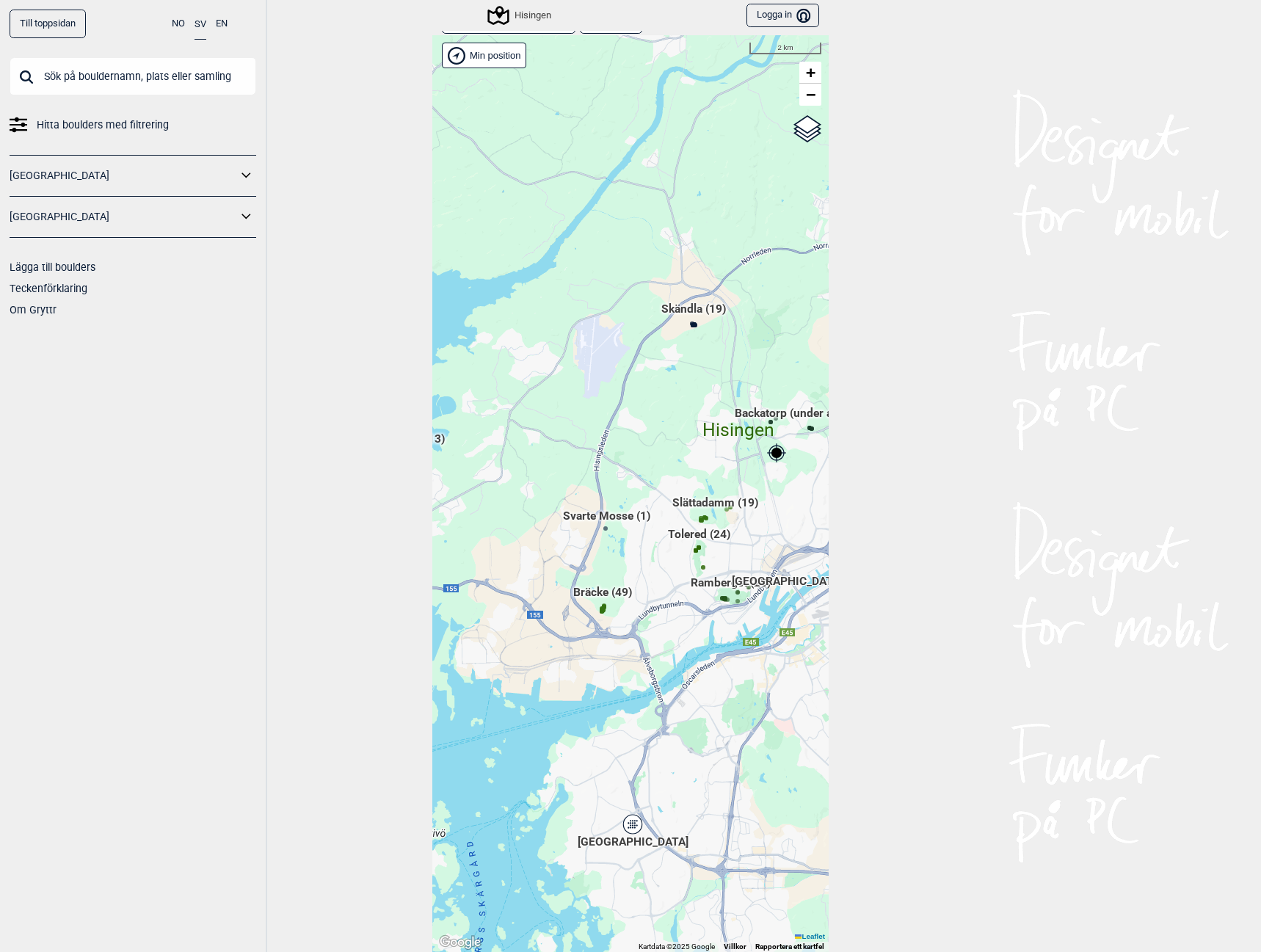
click at [704, 534] on span "Tolered (24)" at bounding box center [699, 540] width 62 height 28
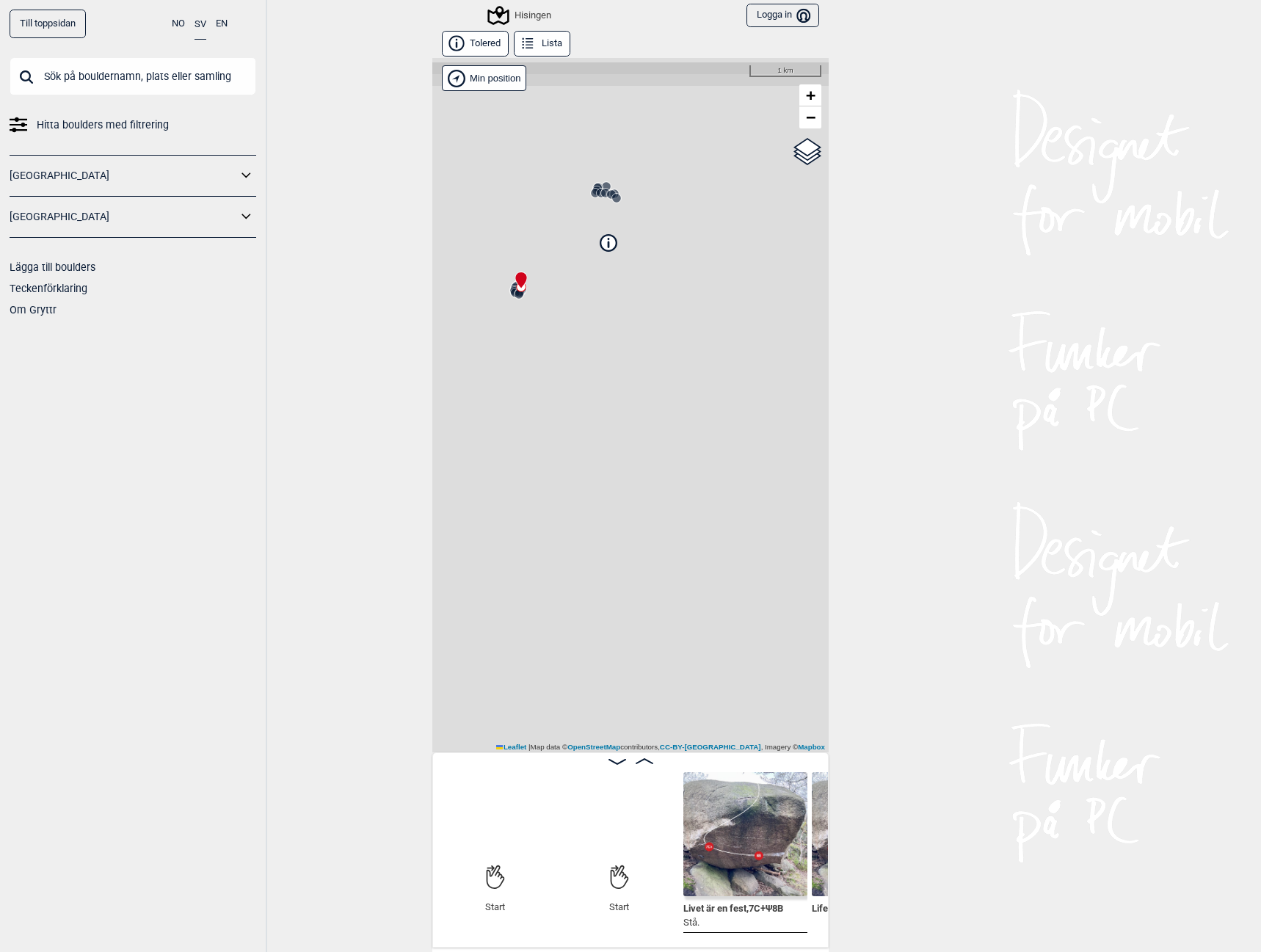
scroll to position [0, 115]
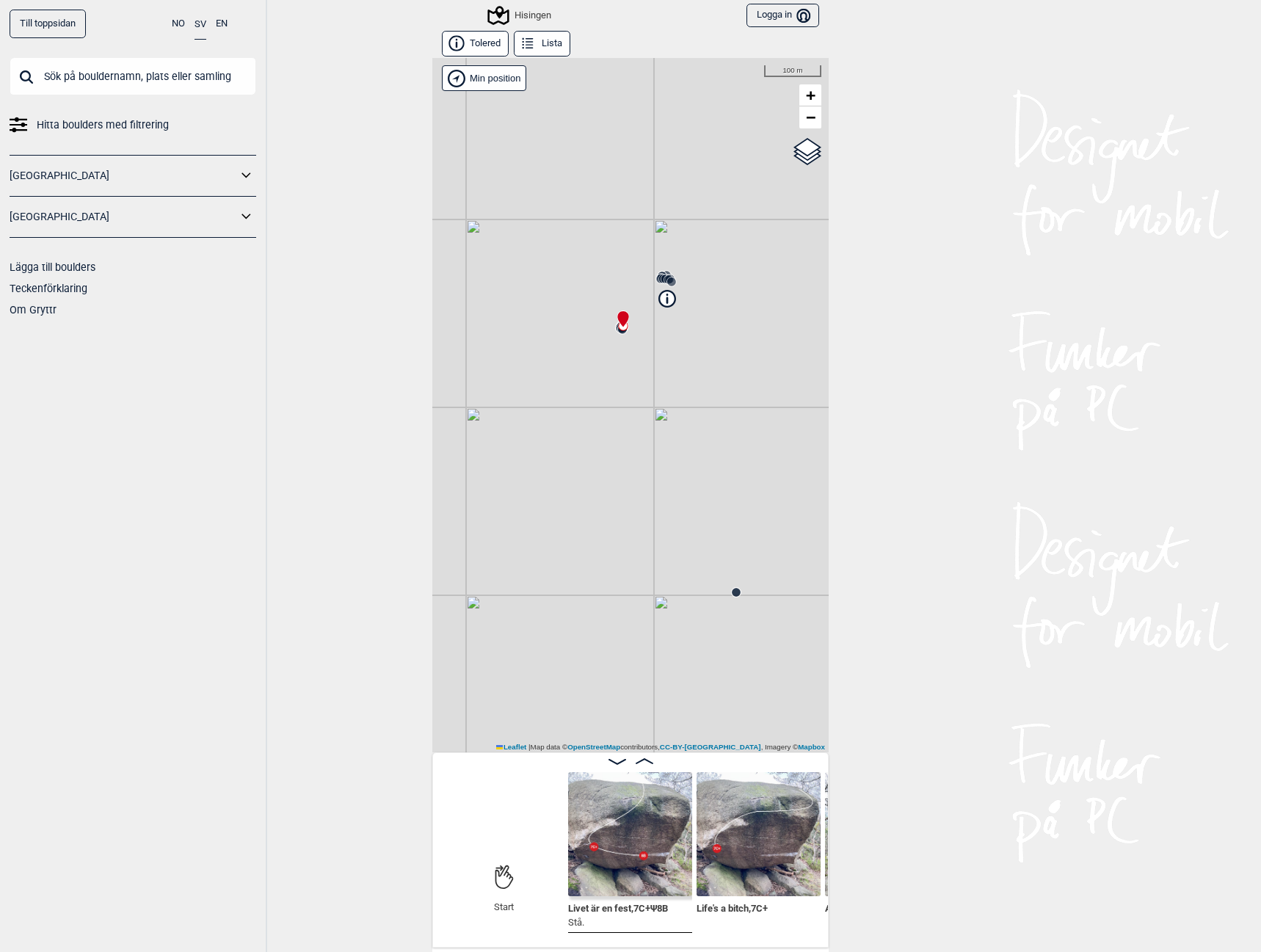
drag, startPoint x: 609, startPoint y: 328, endPoint x: 664, endPoint y: 368, distance: 68.0
click at [664, 368] on div "Hisingen Brukerens posisjon Min position 100 m + − OpenStreetMap Google satelli…" at bounding box center [630, 405] width 397 height 695
drag, startPoint x: 545, startPoint y: 371, endPoint x: 514, endPoint y: 375, distance: 31.3
click at [514, 375] on div "Hisingen Brukerens posisjon Min position 30 m + − OpenStreetMap Google satellit…" at bounding box center [630, 405] width 397 height 695
click at [661, 494] on div "Hisingen Brukerens posisjon Min position 100 m + − OpenStreetMap Google satelli…" at bounding box center [630, 405] width 397 height 695
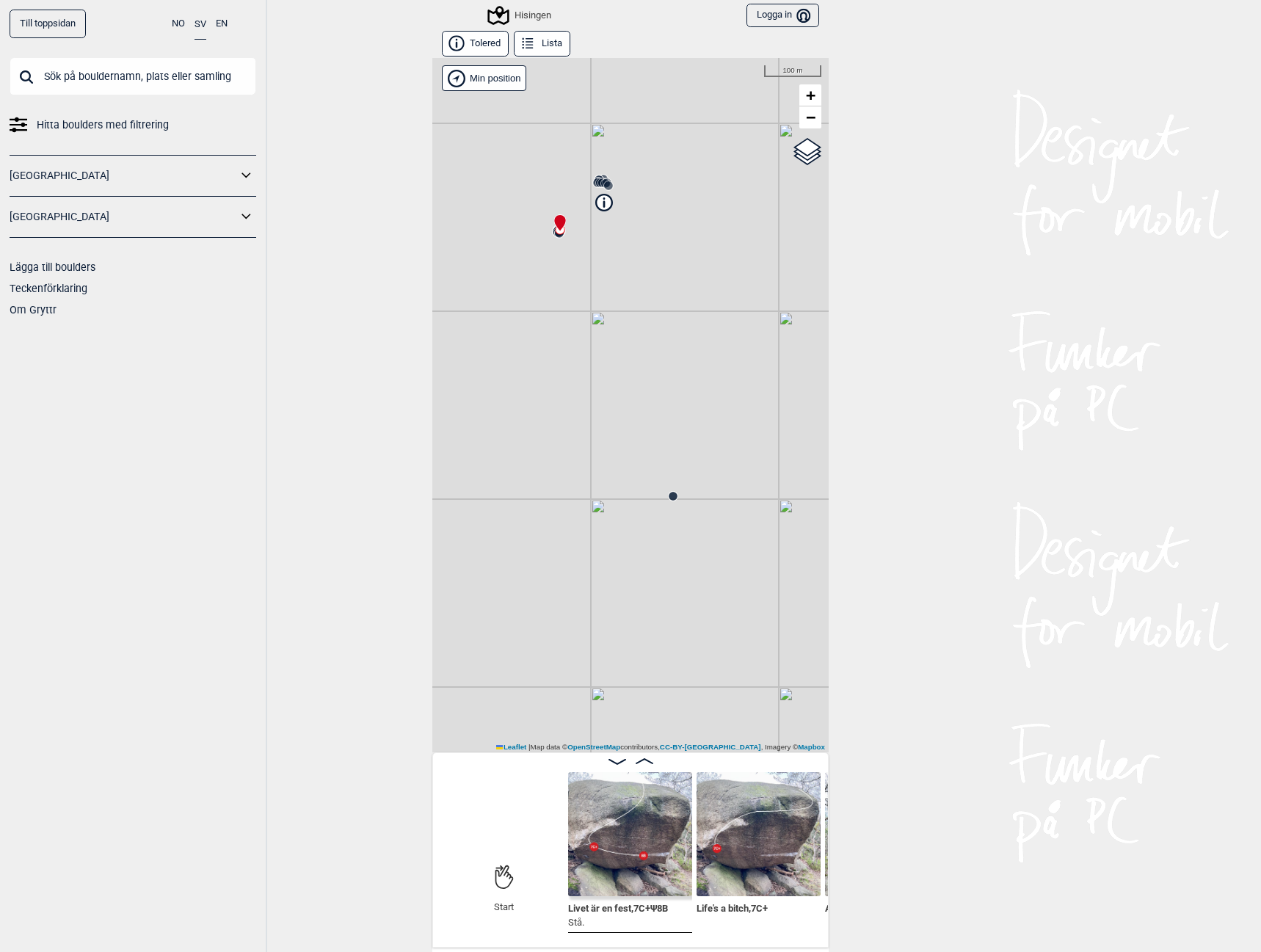
click at [669, 496] on circle at bounding box center [673, 497] width 9 height 9
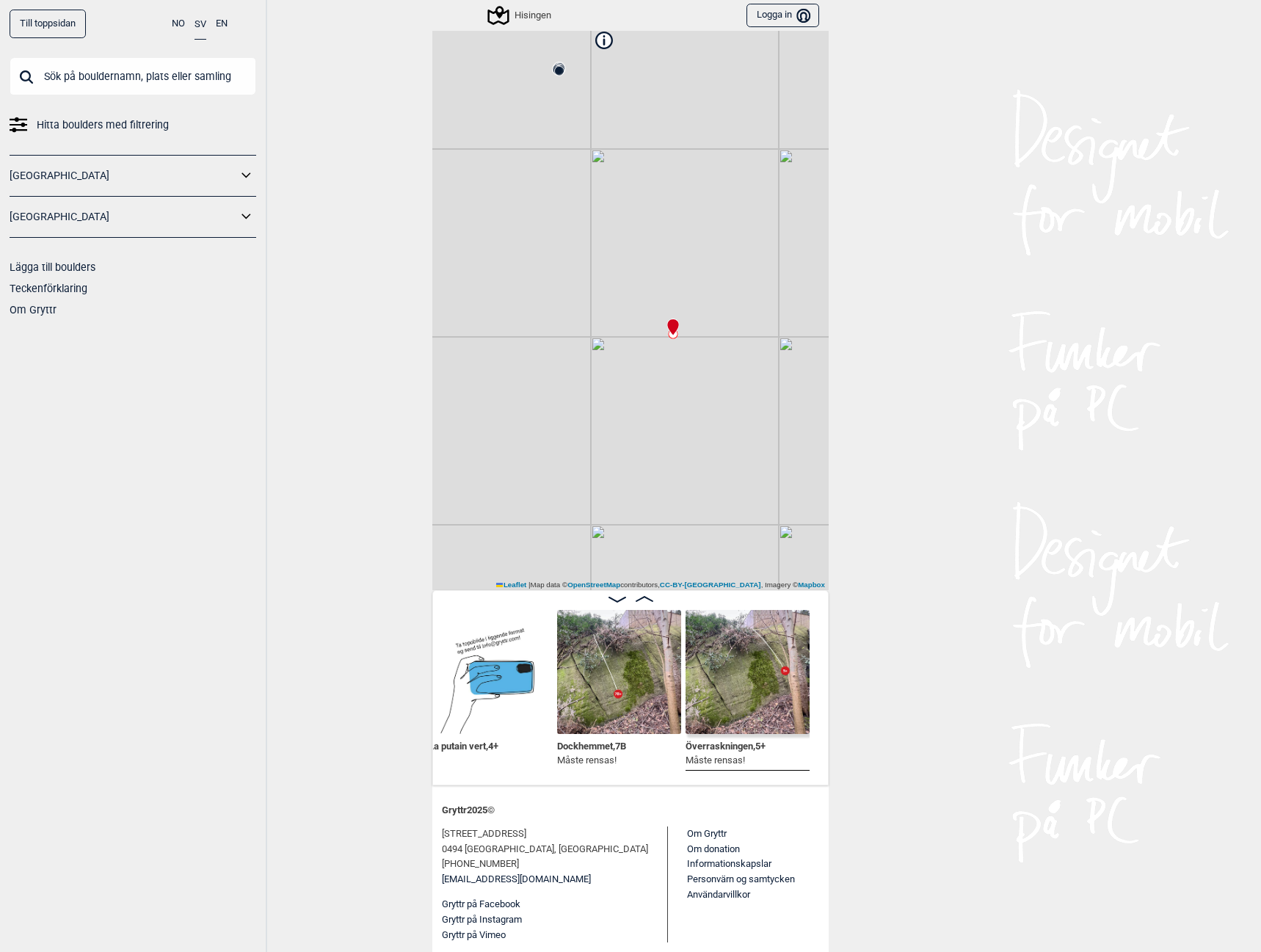
scroll to position [58, 0]
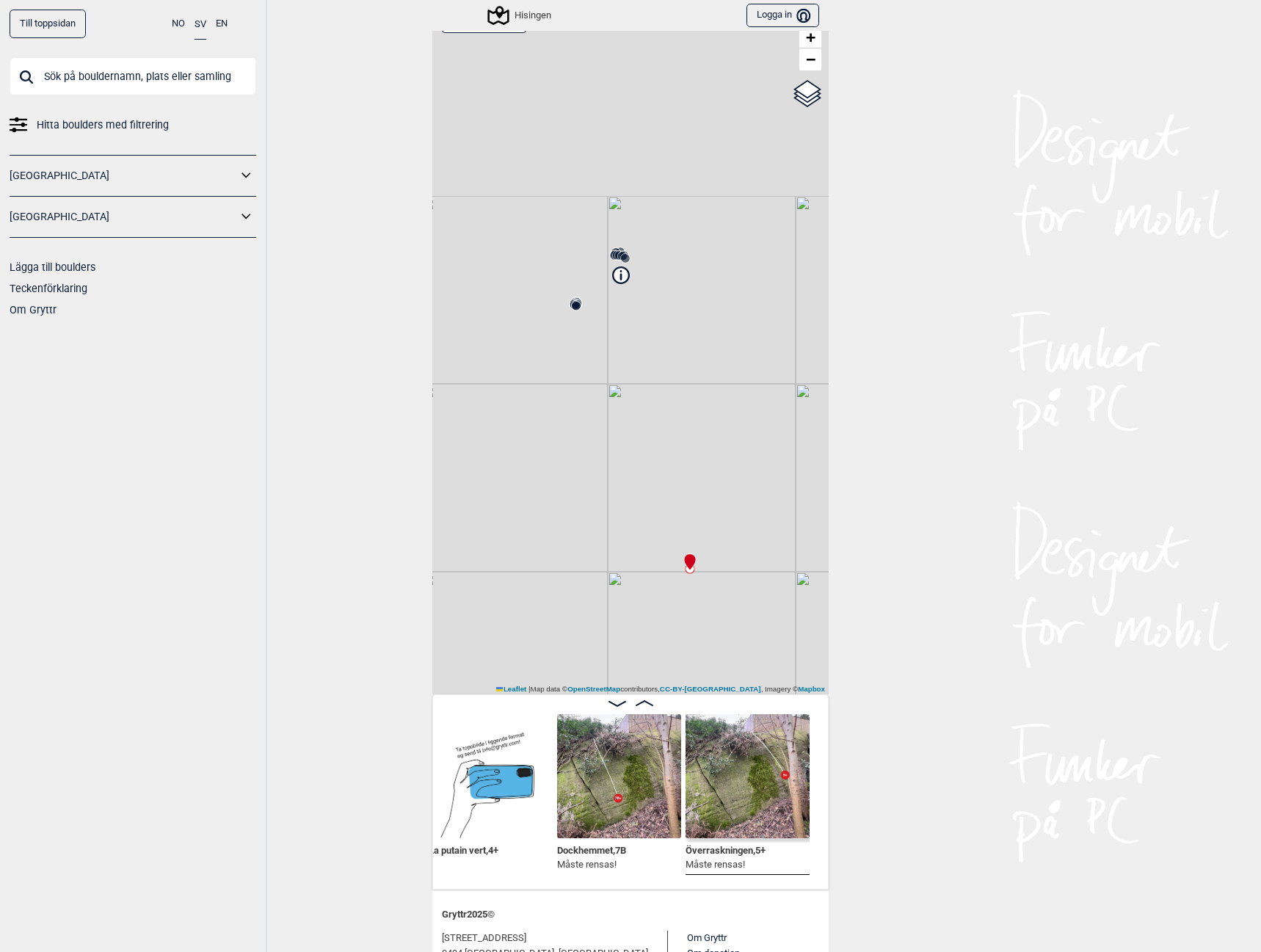
drag, startPoint x: 588, startPoint y: 314, endPoint x: 606, endPoint y: 445, distance: 132.2
click at [606, 445] on div "Hisingen Brukerens posisjon Min position 100 m + − OpenStreetMap Google satelli…" at bounding box center [630, 347] width 397 height 695
click at [644, 324] on circle at bounding box center [649, 322] width 9 height 9
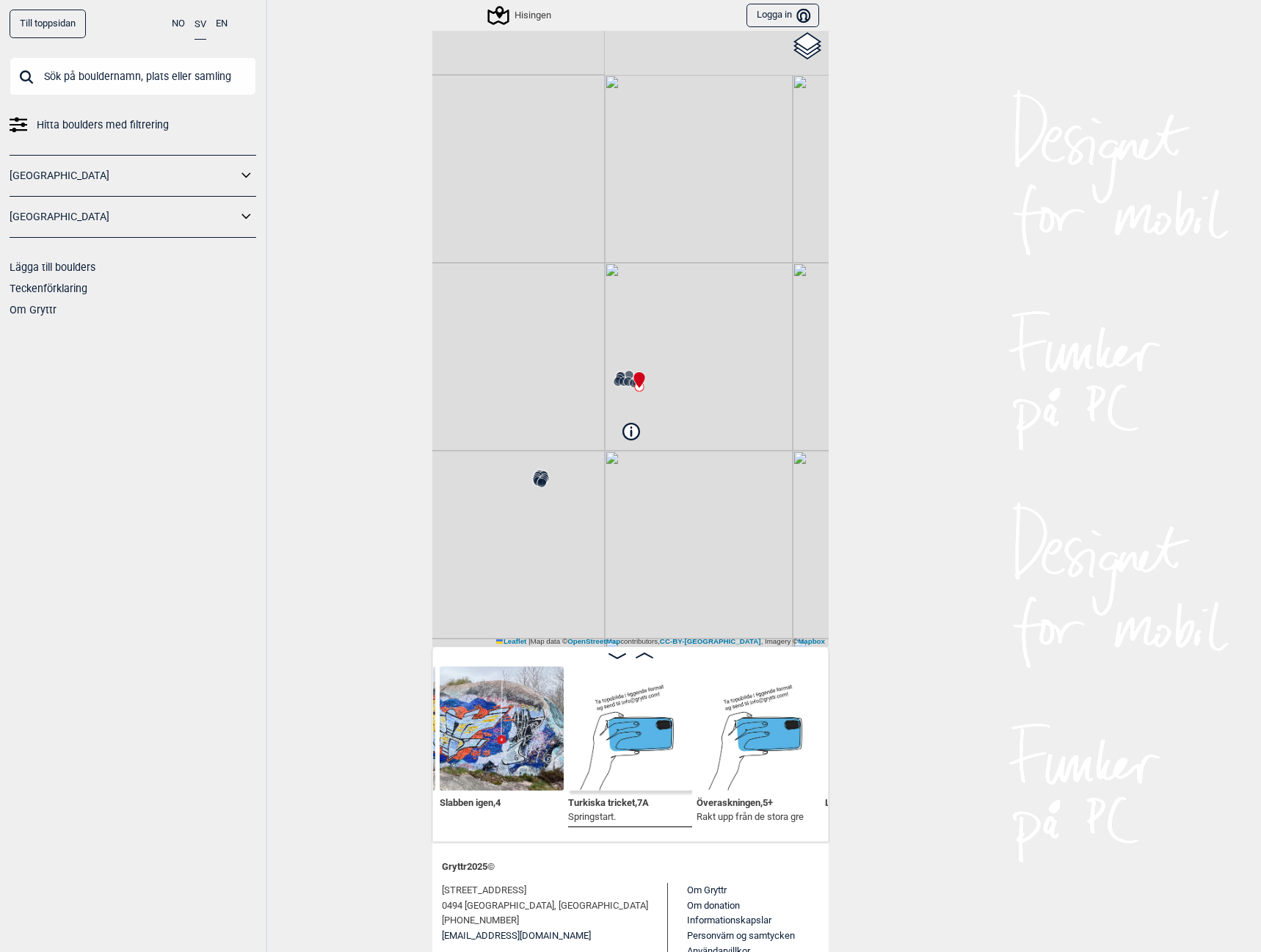
scroll to position [163, 0]
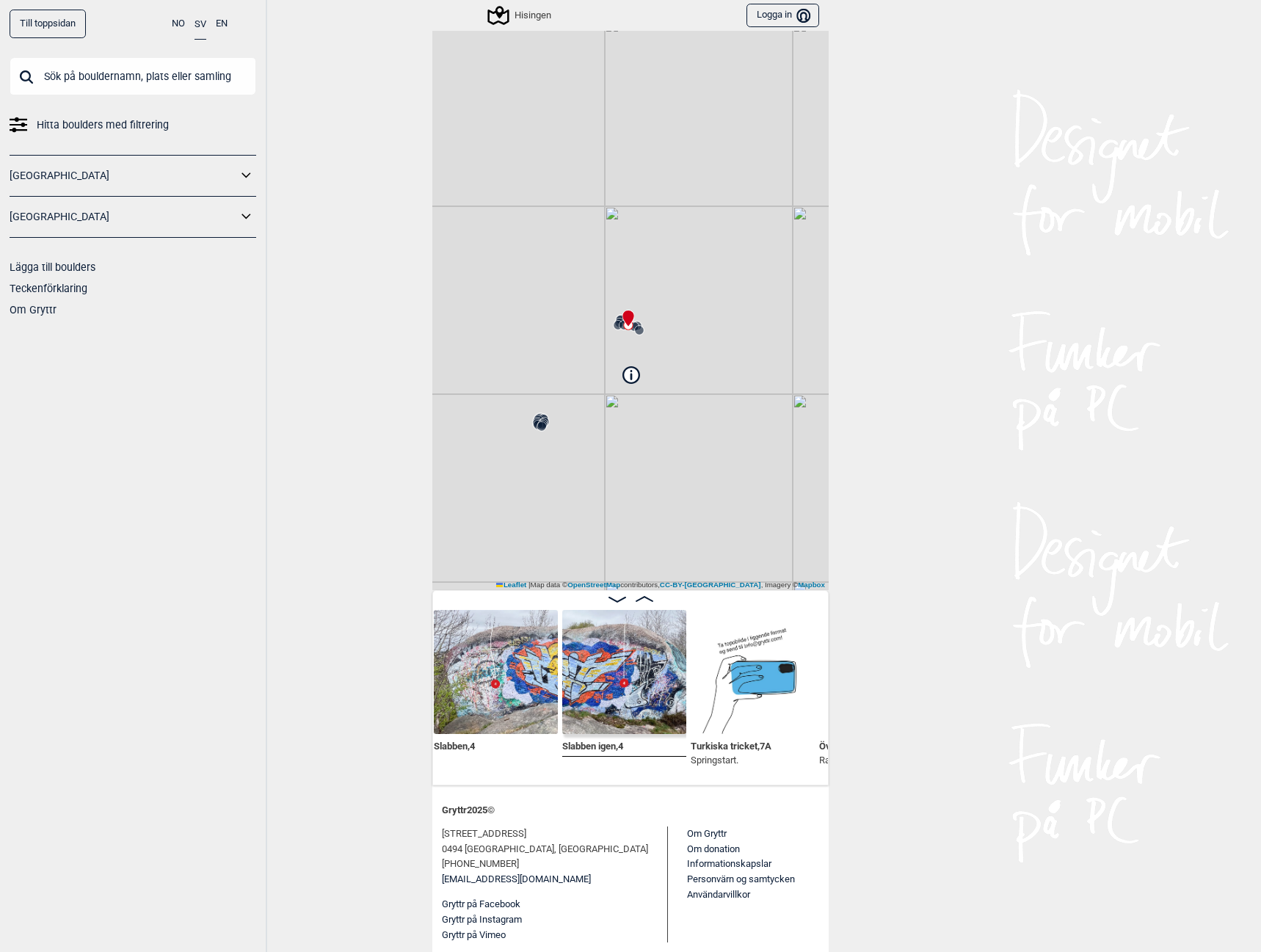
scroll to position [0, 2351]
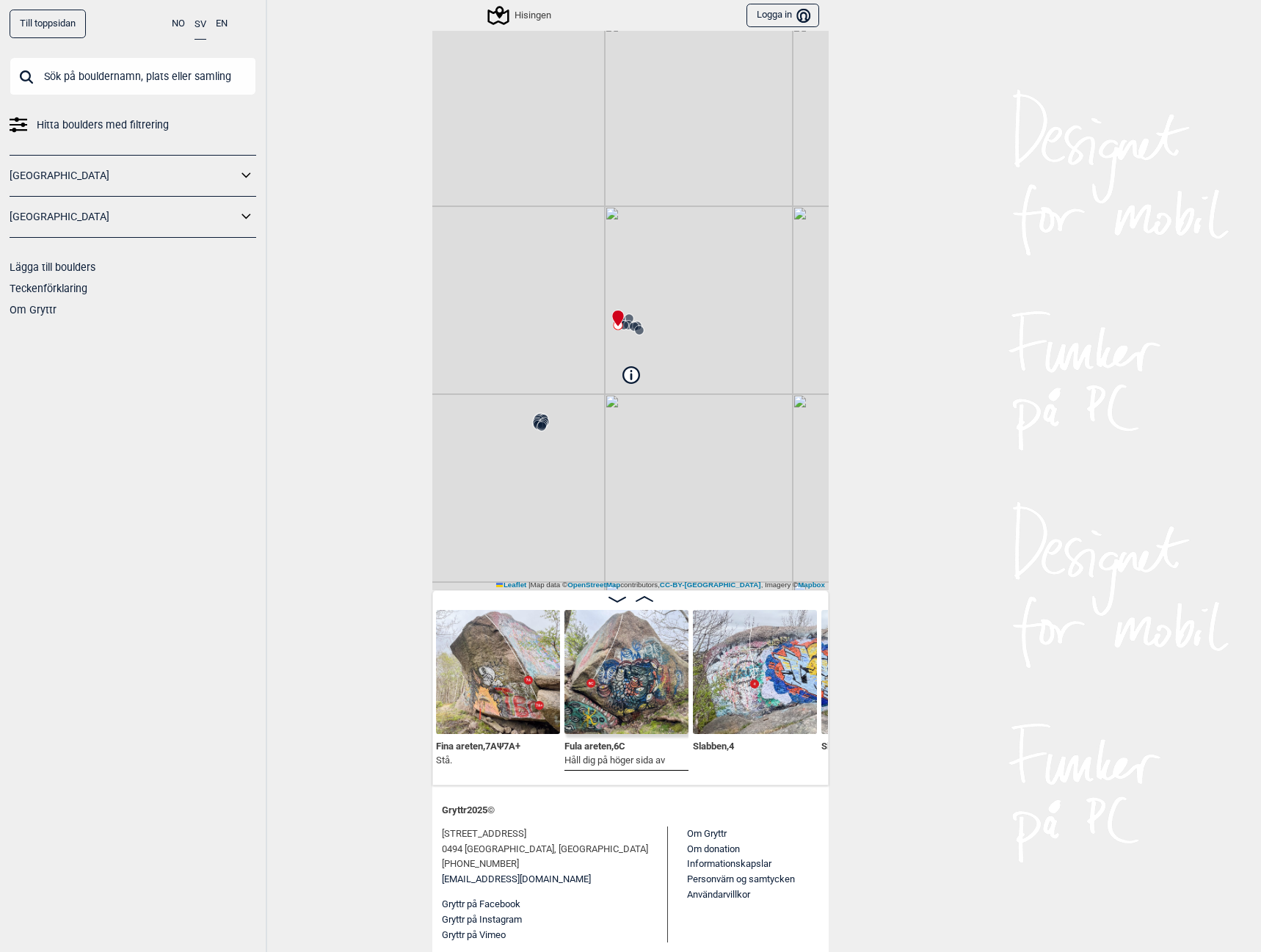
scroll to position [0, 2055]
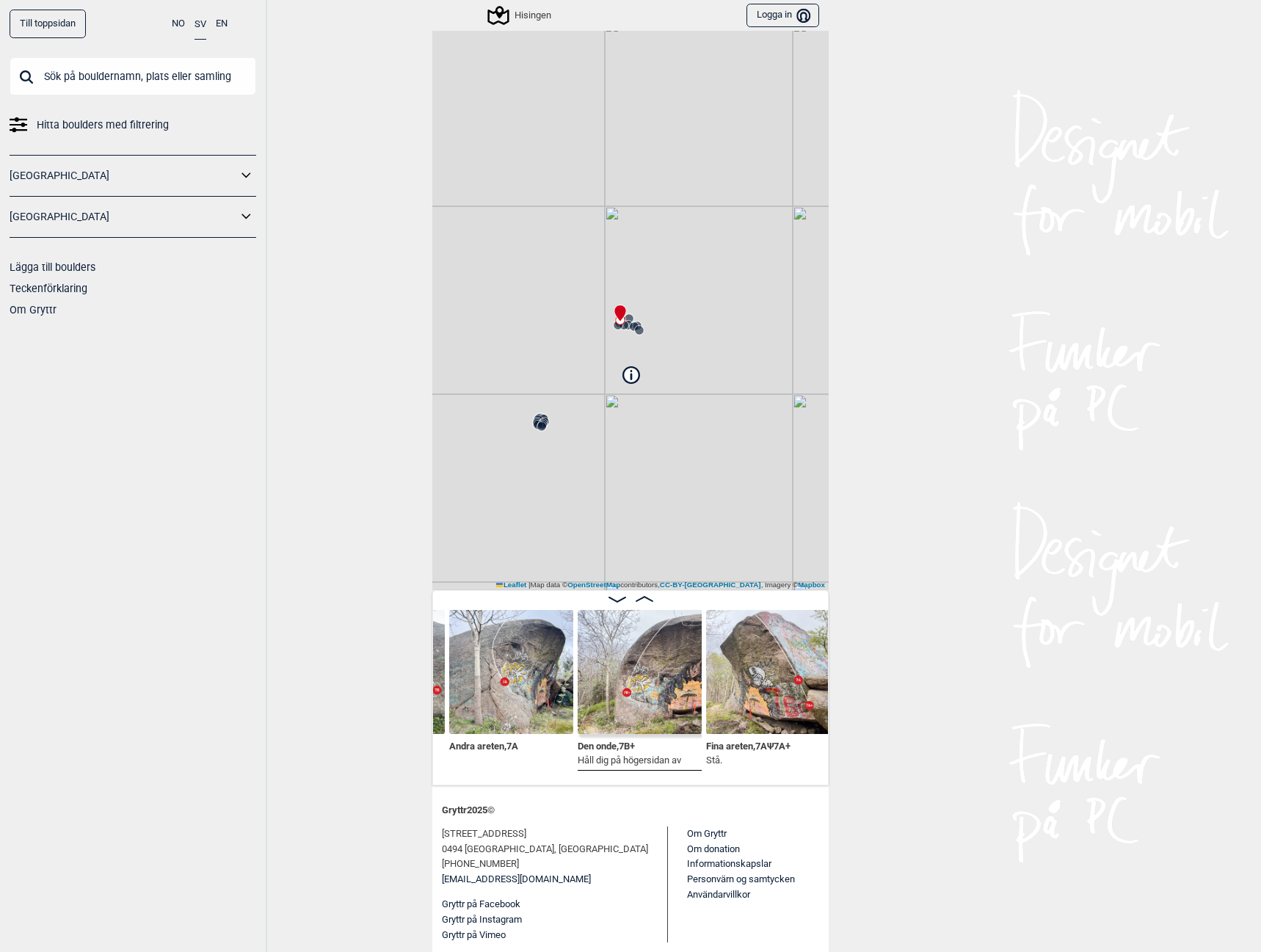
scroll to position [0, 1794]
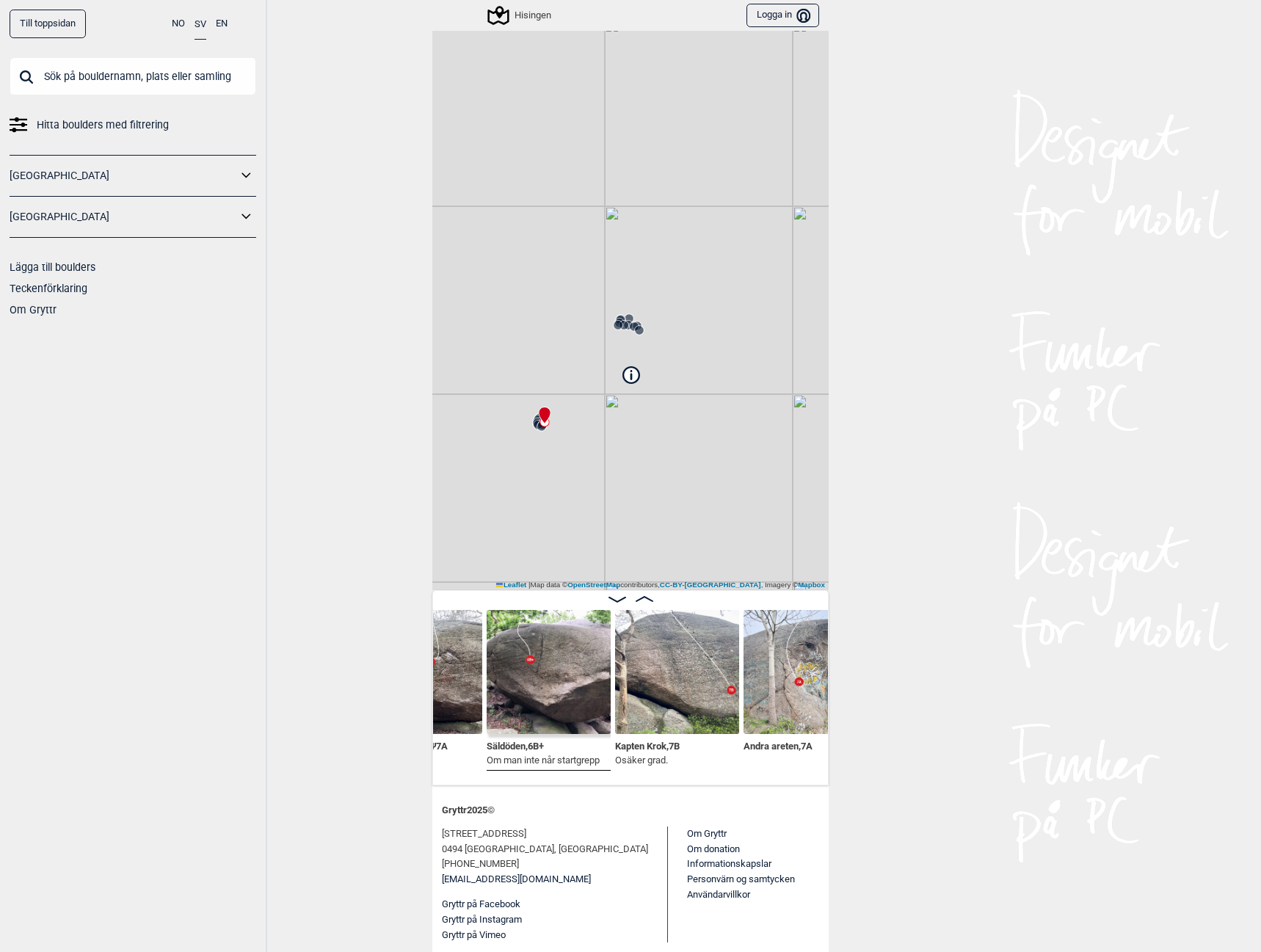
scroll to position [0, 1508]
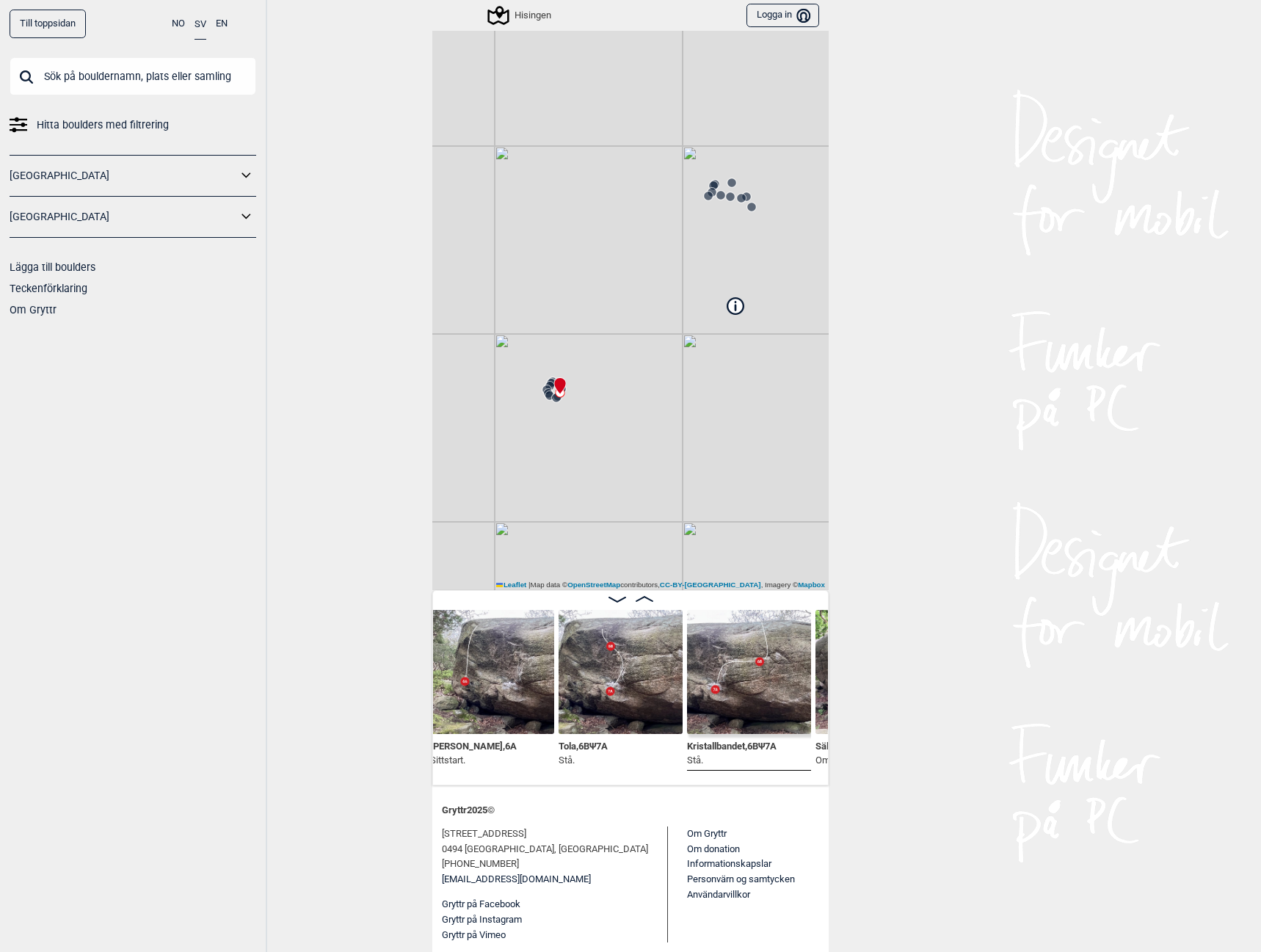
scroll to position [58, 0]
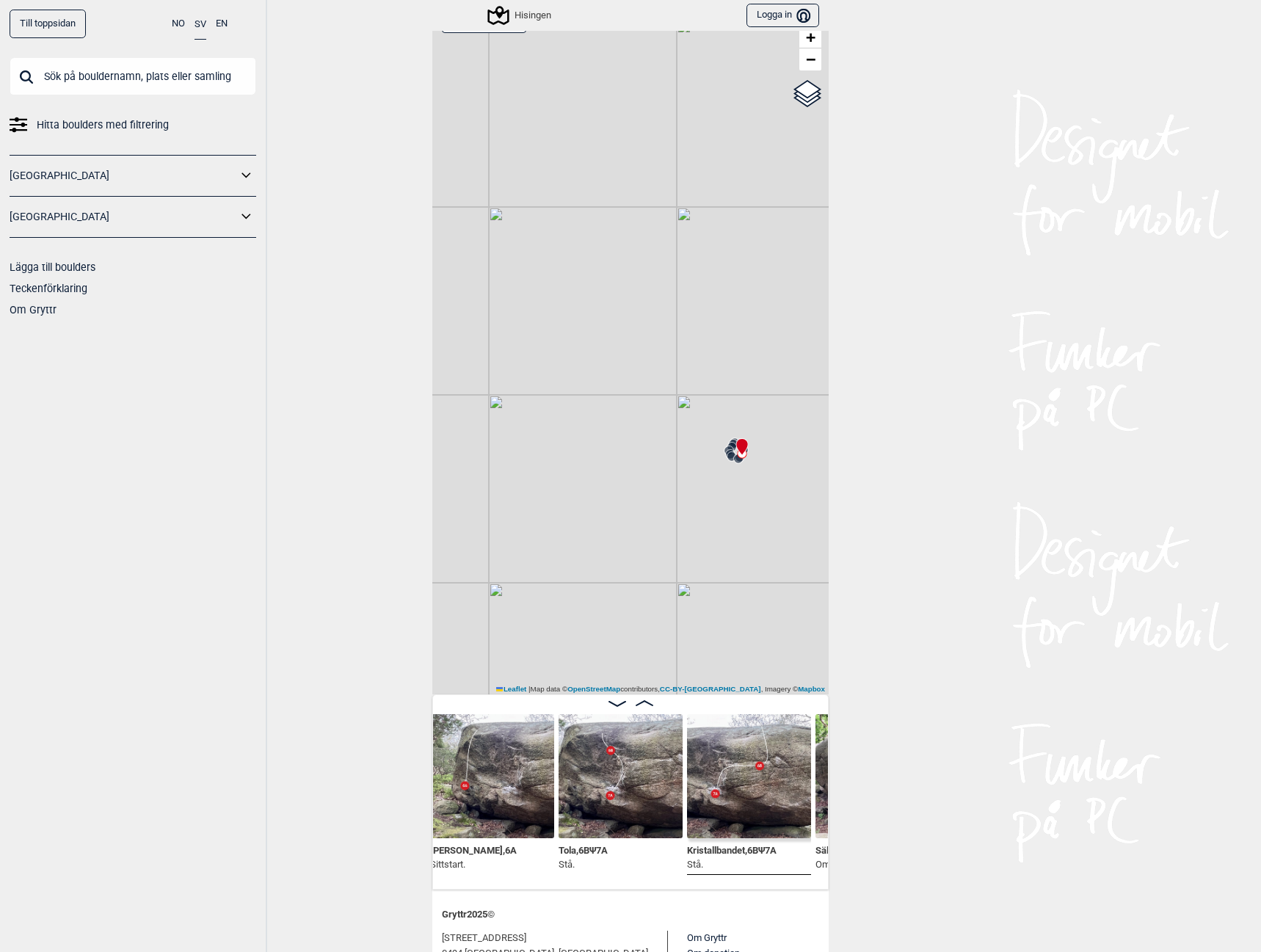
drag, startPoint x: 553, startPoint y: 432, endPoint x: 735, endPoint y: 388, distance: 187.2
click at [735, 388] on div "Hisingen Brukerens posisjon Min position 30 m + − OpenStreetMap Google satellit…" at bounding box center [630, 347] width 397 height 695
drag, startPoint x: 751, startPoint y: 426, endPoint x: 637, endPoint y: 406, distance: 115.7
click at [637, 406] on div "Hisingen Brukerens posisjon Min position 100 m + − OpenStreetMap Google satelli…" at bounding box center [630, 347] width 397 height 695
drag, startPoint x: 635, startPoint y: 321, endPoint x: 674, endPoint y: 423, distance: 109.2
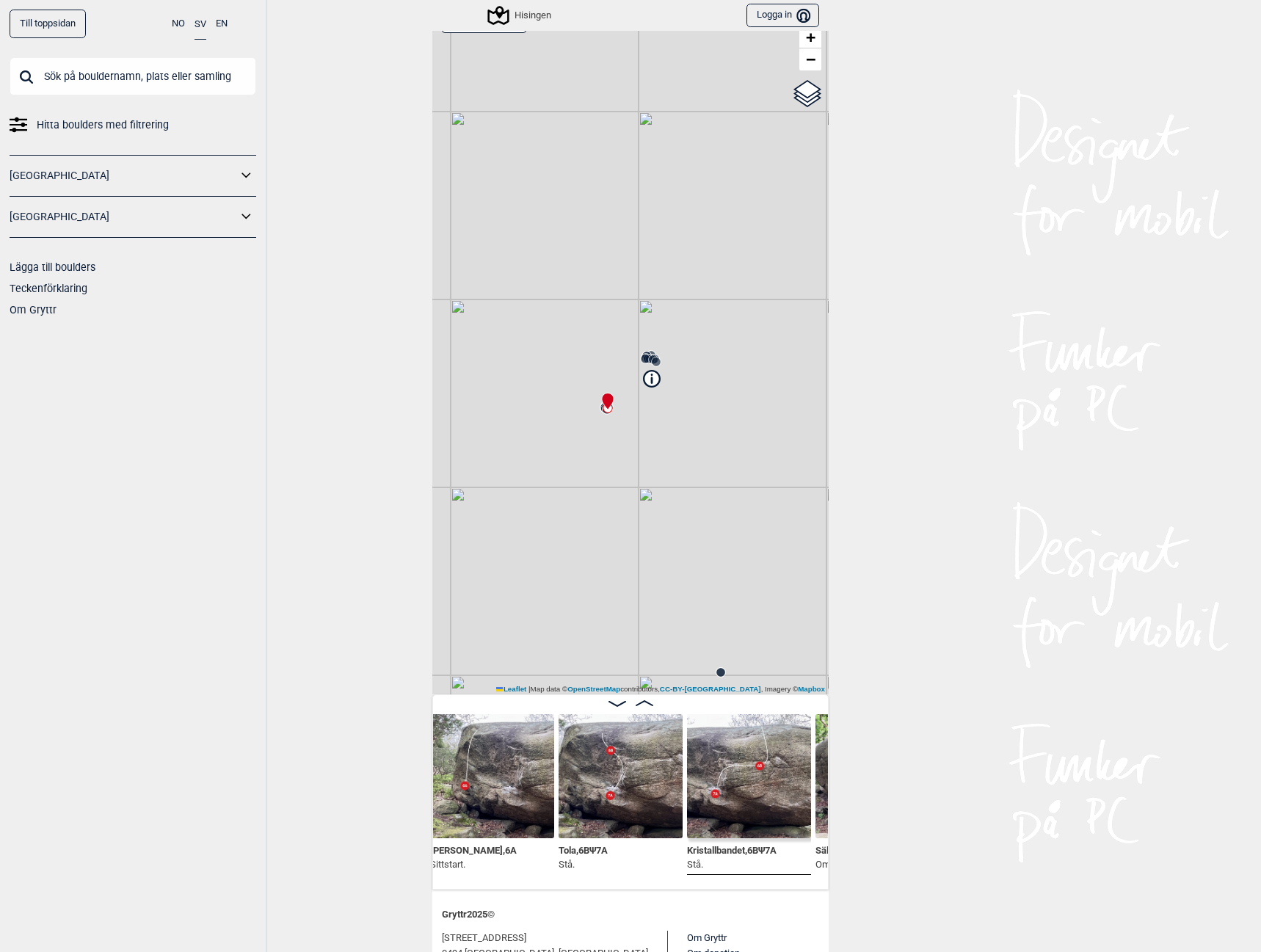
click at [674, 423] on div "Hisingen Brukerens posisjon Min position 100 m + − OpenStreetMap Google satelli…" at bounding box center [630, 347] width 397 height 695
drag, startPoint x: 643, startPoint y: 594, endPoint x: 688, endPoint y: 470, distance: 131.9
click at [688, 470] on div "Hisingen Brukerens posisjon Min position 50 m + − OpenStreetMap Google satellit…" at bounding box center [630, 347] width 397 height 695
